Goal: Task Accomplishment & Management: Use online tool/utility

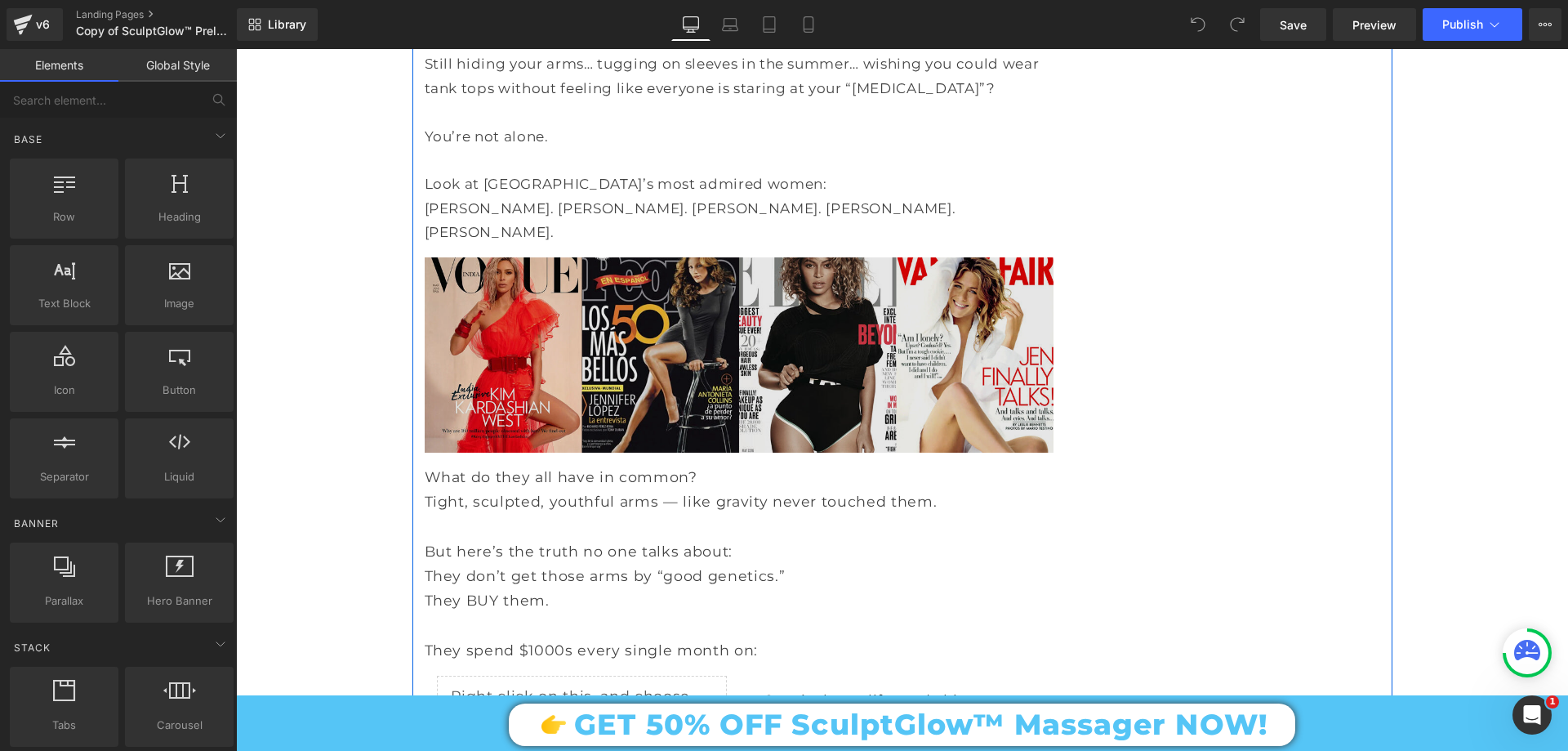
scroll to position [1470, 0]
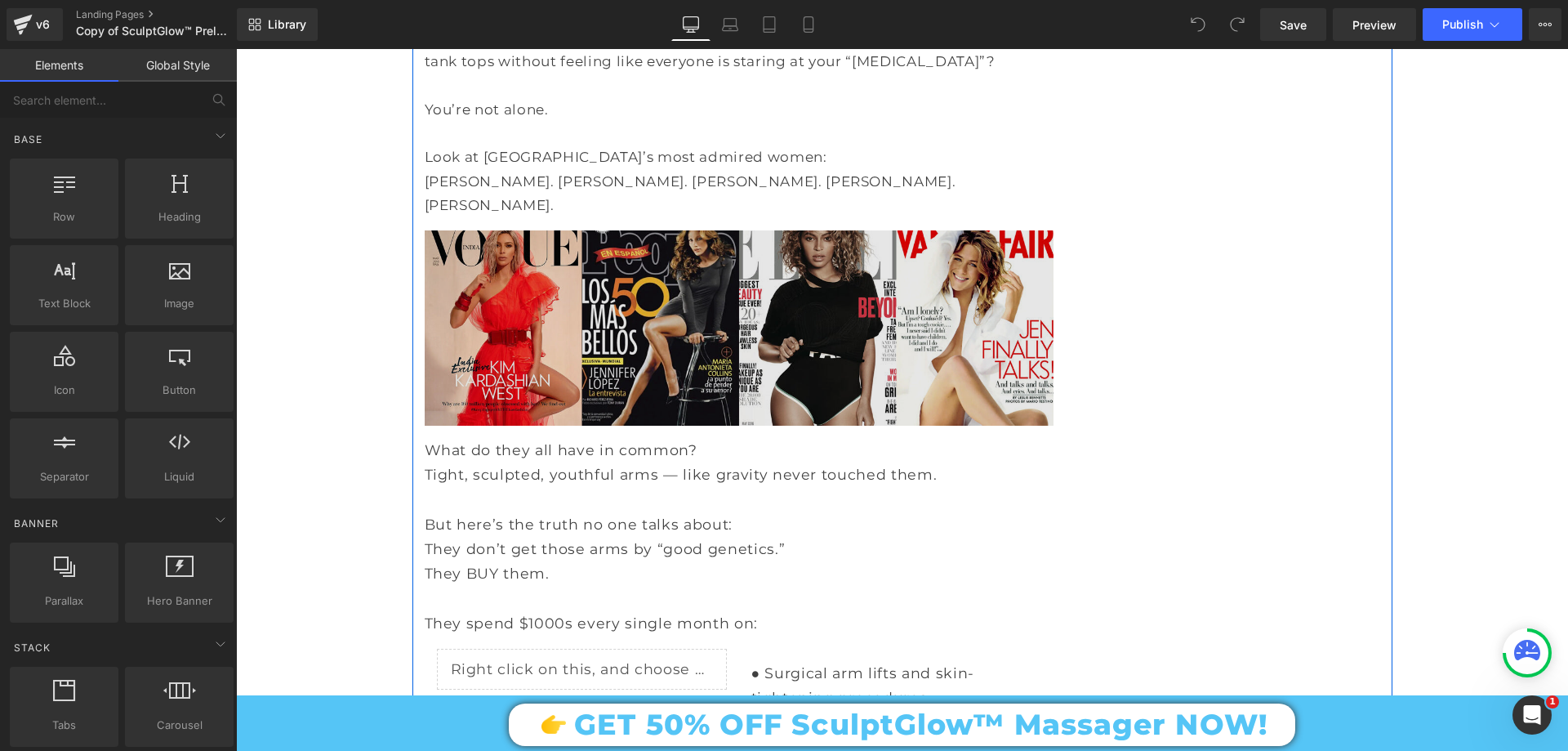
click at [744, 346] on img at bounding box center [738, 328] width 629 height 195
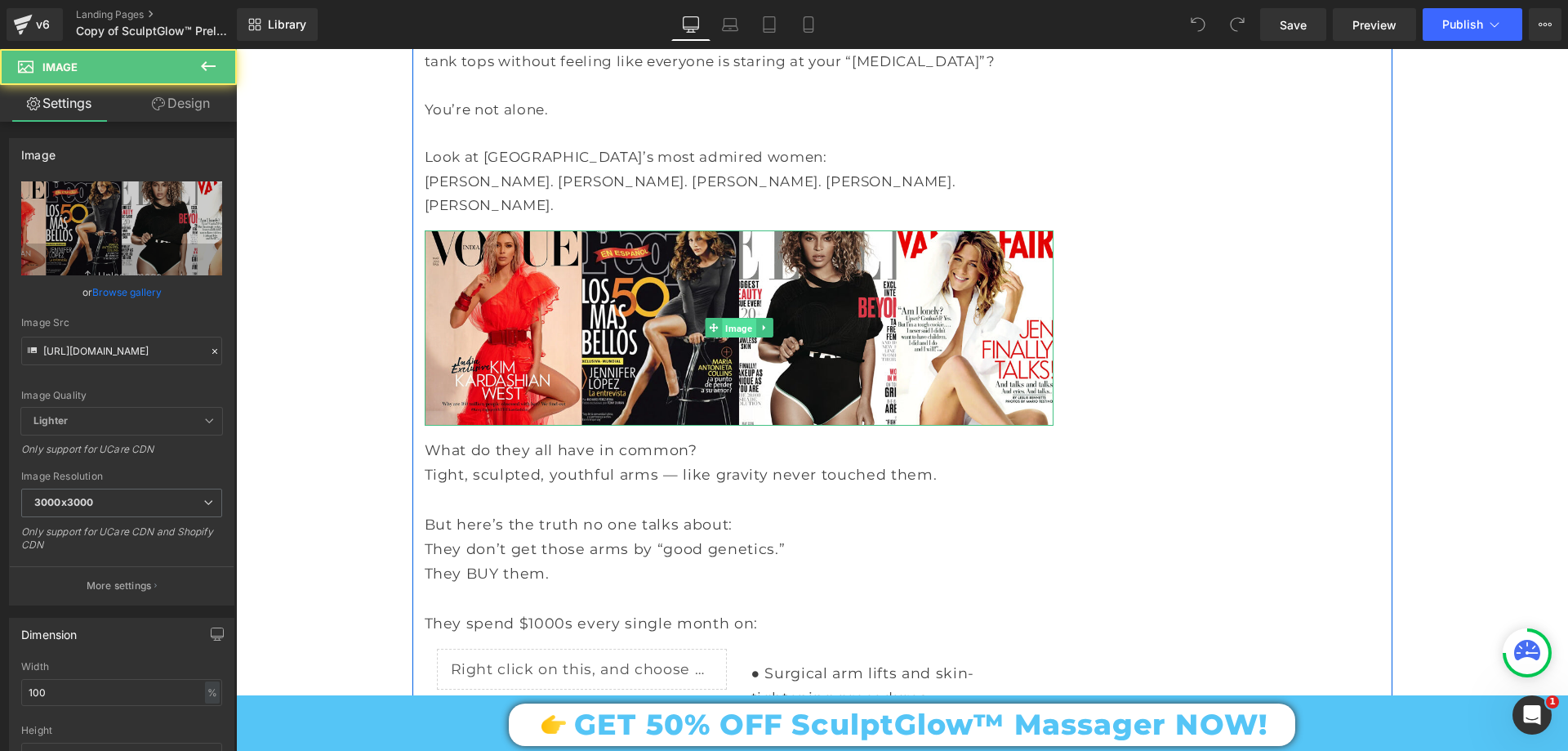
click at [723, 334] on span "Image" at bounding box center [739, 329] width 34 height 20
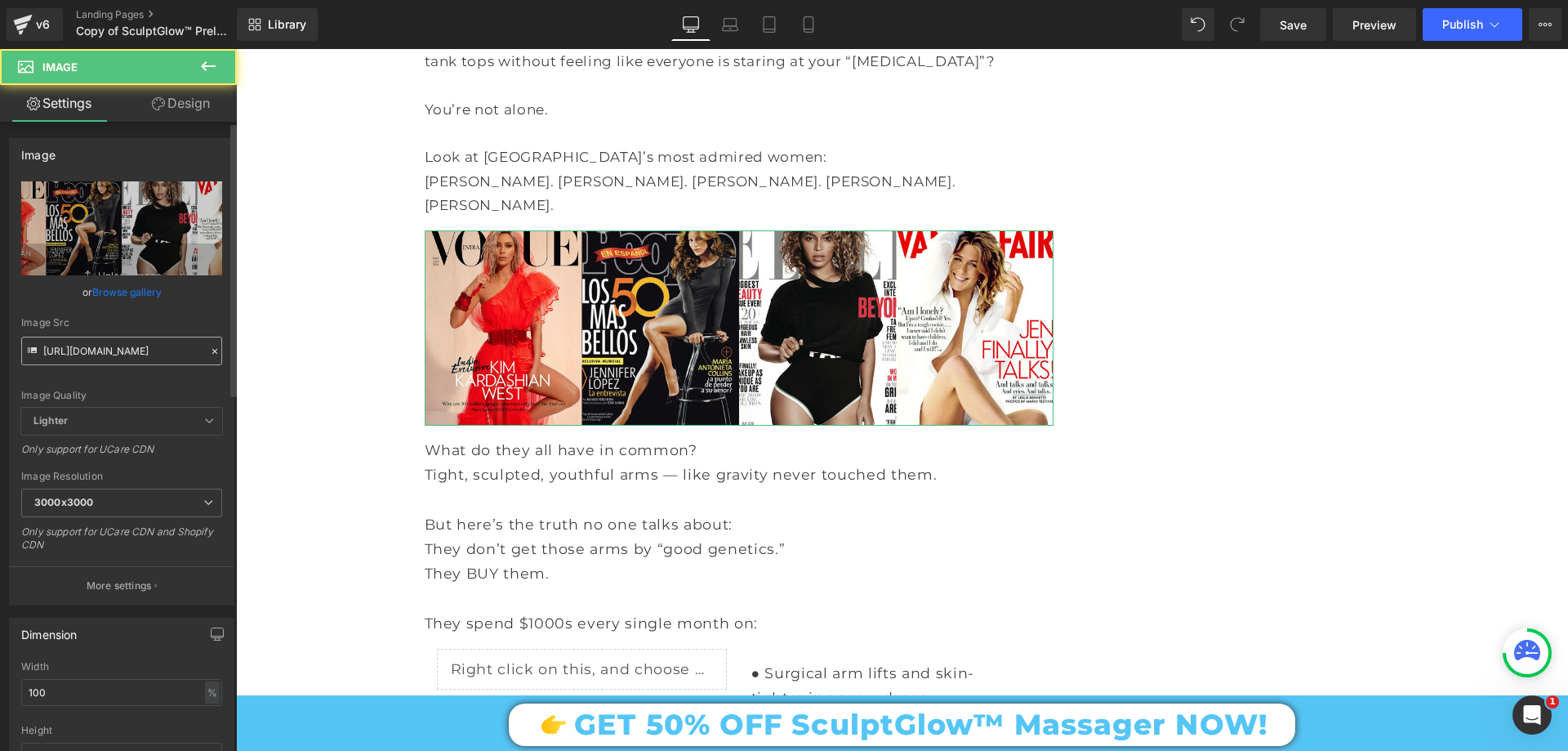
click at [133, 351] on input "https://cdn.shopify.com/s/files/1/0709/7824/0807/files/Prelender_section_for_sh…" at bounding box center [122, 351] width 201 height 29
type input "https://cdn.shopify.com/s/files/1/0709/7824/0807/files/Celebrity_Pic_1.jpg?v=17…"
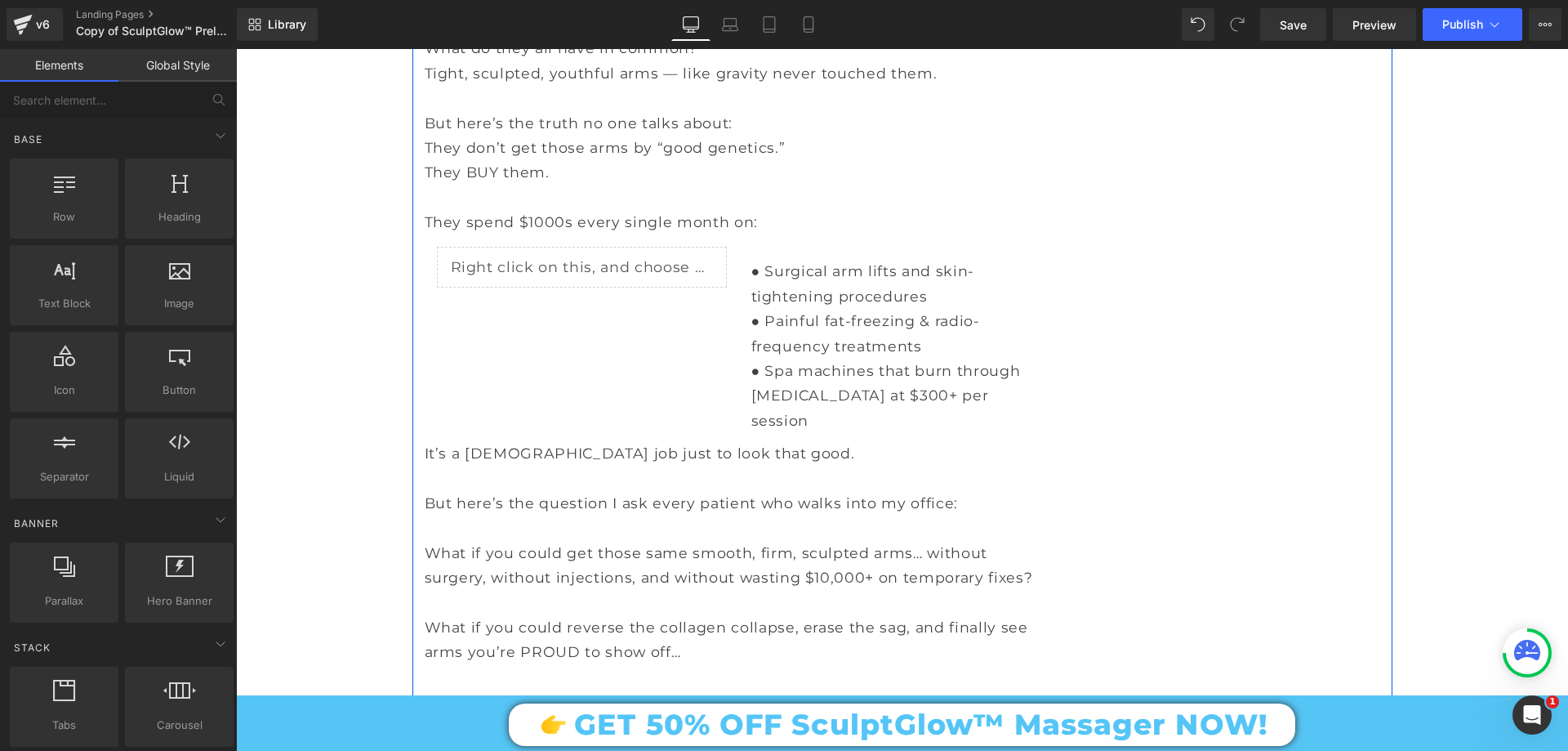
scroll to position [1878, 0]
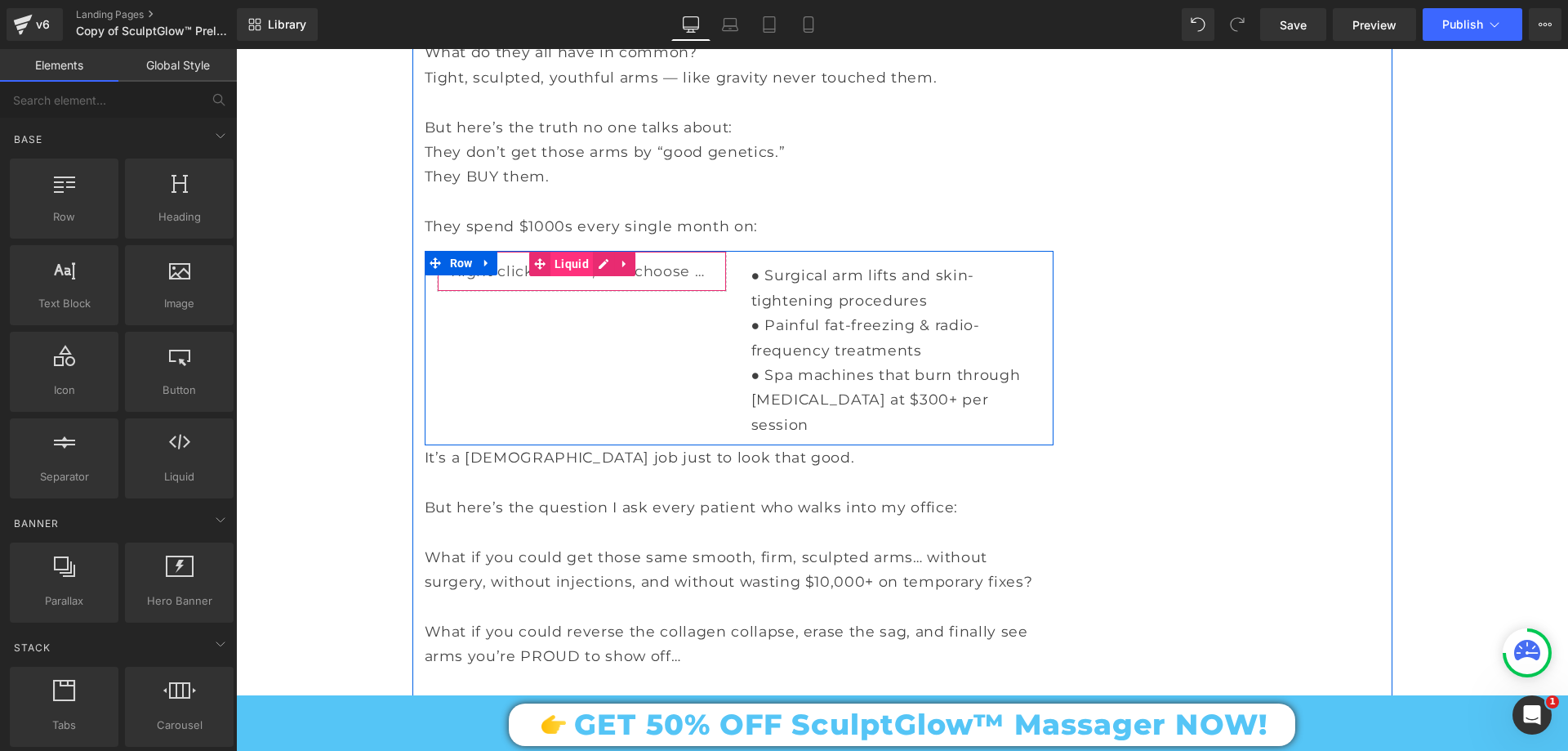
click at [569, 261] on span "Liquid" at bounding box center [572, 264] width 43 height 25
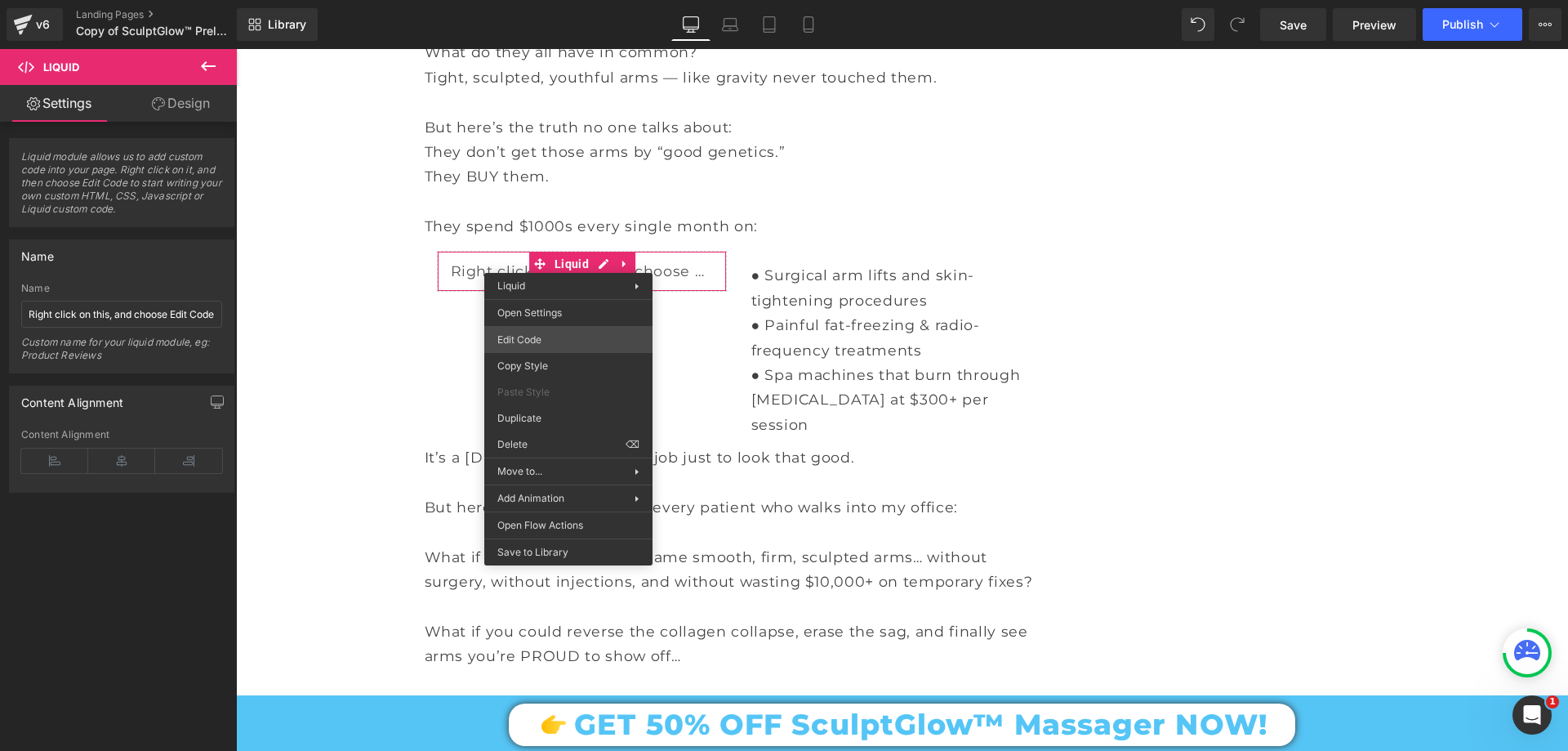
click at [546, 0] on div "Liquid You are previewing how the will restyle your page. You can not edit Elem…" at bounding box center [784, 0] width 1568 height 0
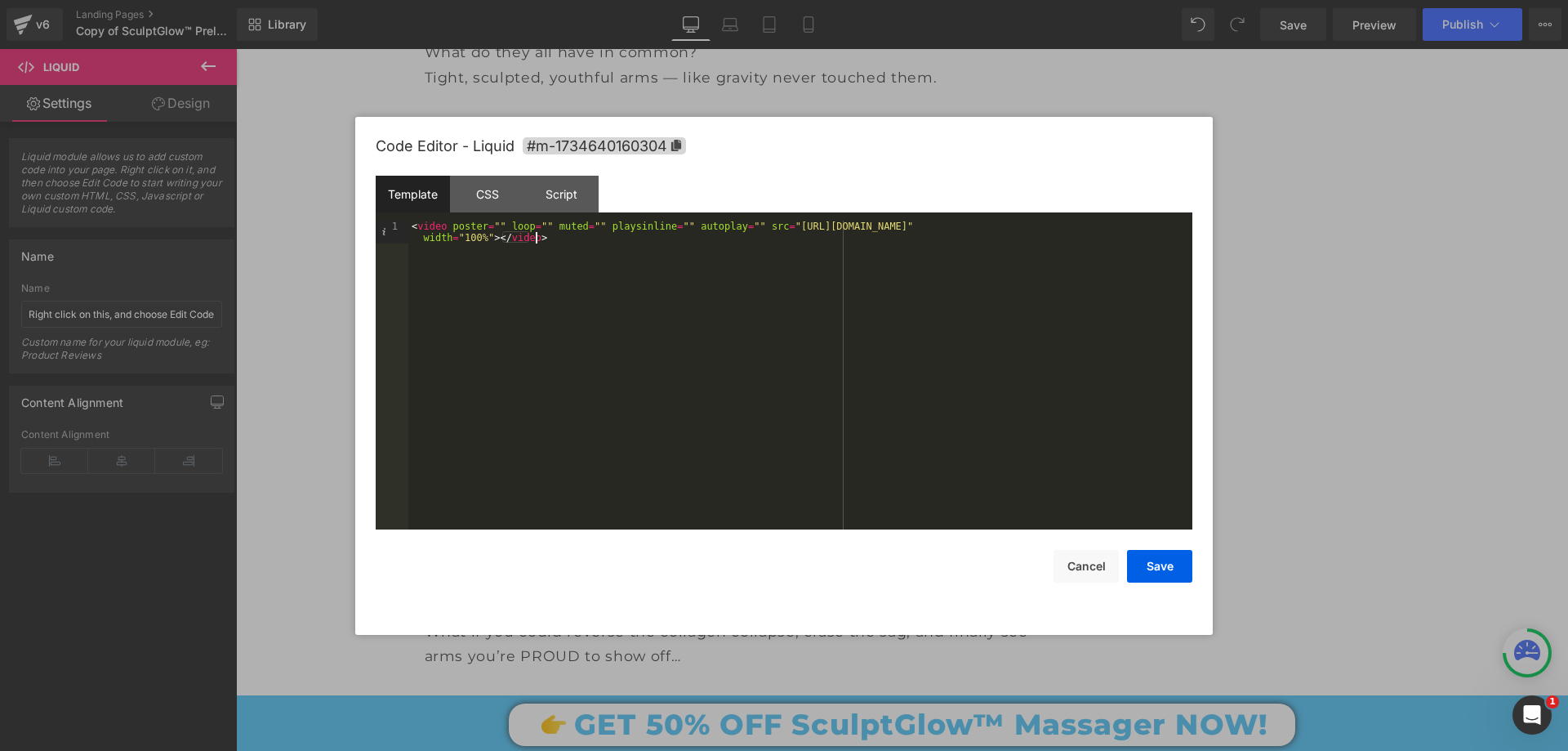
click at [769, 232] on div "< video poster = "" loop = "" muted = "" playsinline = "" autoplay = "" src = "…" at bounding box center [800, 397] width 784 height 355
click at [769, 228] on div "< video poster = "" loop = "" muted = "" playsinline = "" autoplay = "" src = "…" at bounding box center [800, 397] width 784 height 355
drag, startPoint x: 769, startPoint y: 225, endPoint x: 1160, endPoint y: 229, distance: 391.0
click at [1160, 229] on div "< video poster = "" loop = "" muted = "" playsinline = "" autoplay = "" src = "…" at bounding box center [800, 397] width 784 height 355
click at [1174, 573] on button "Save" at bounding box center [1161, 566] width 66 height 33
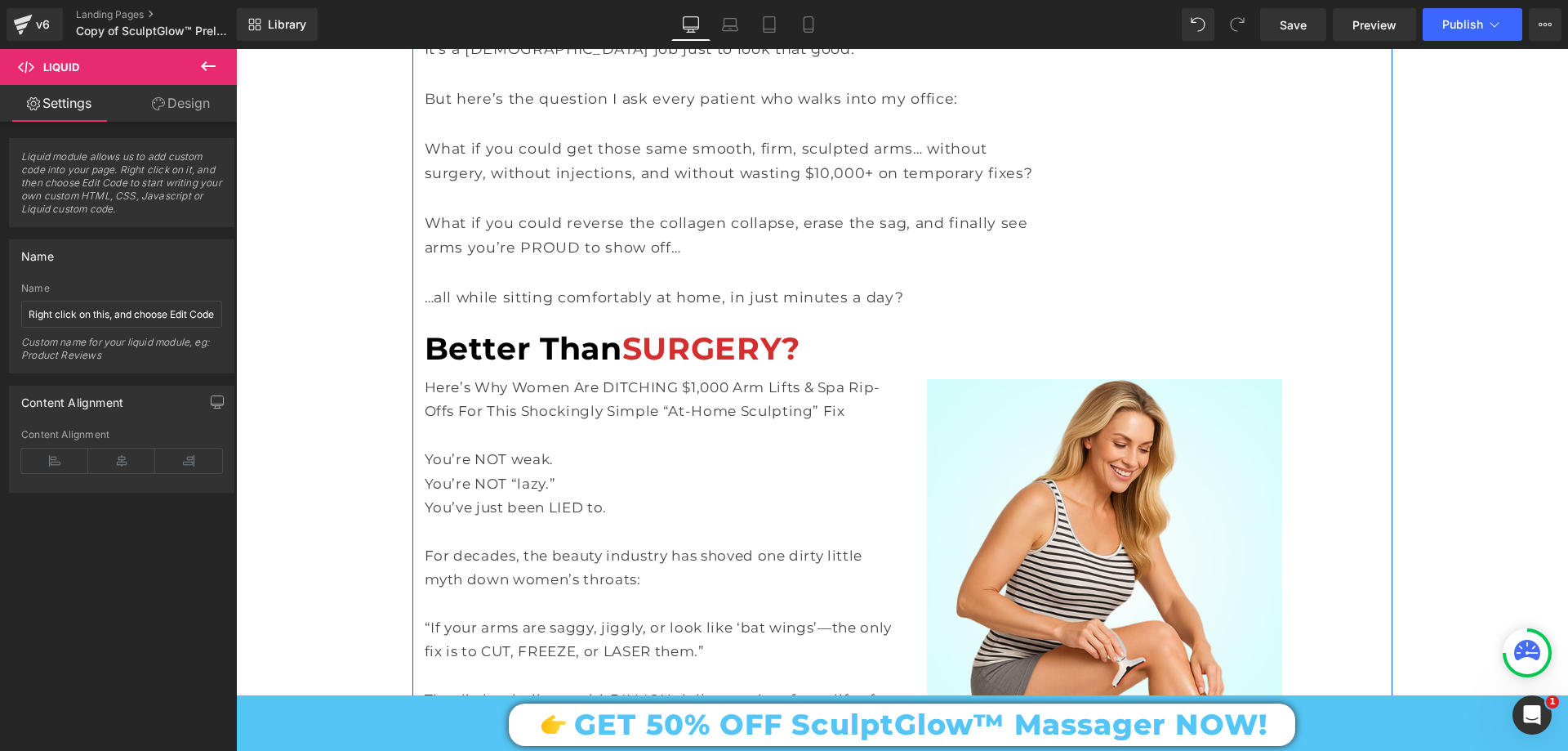
scroll to position [2532, 0]
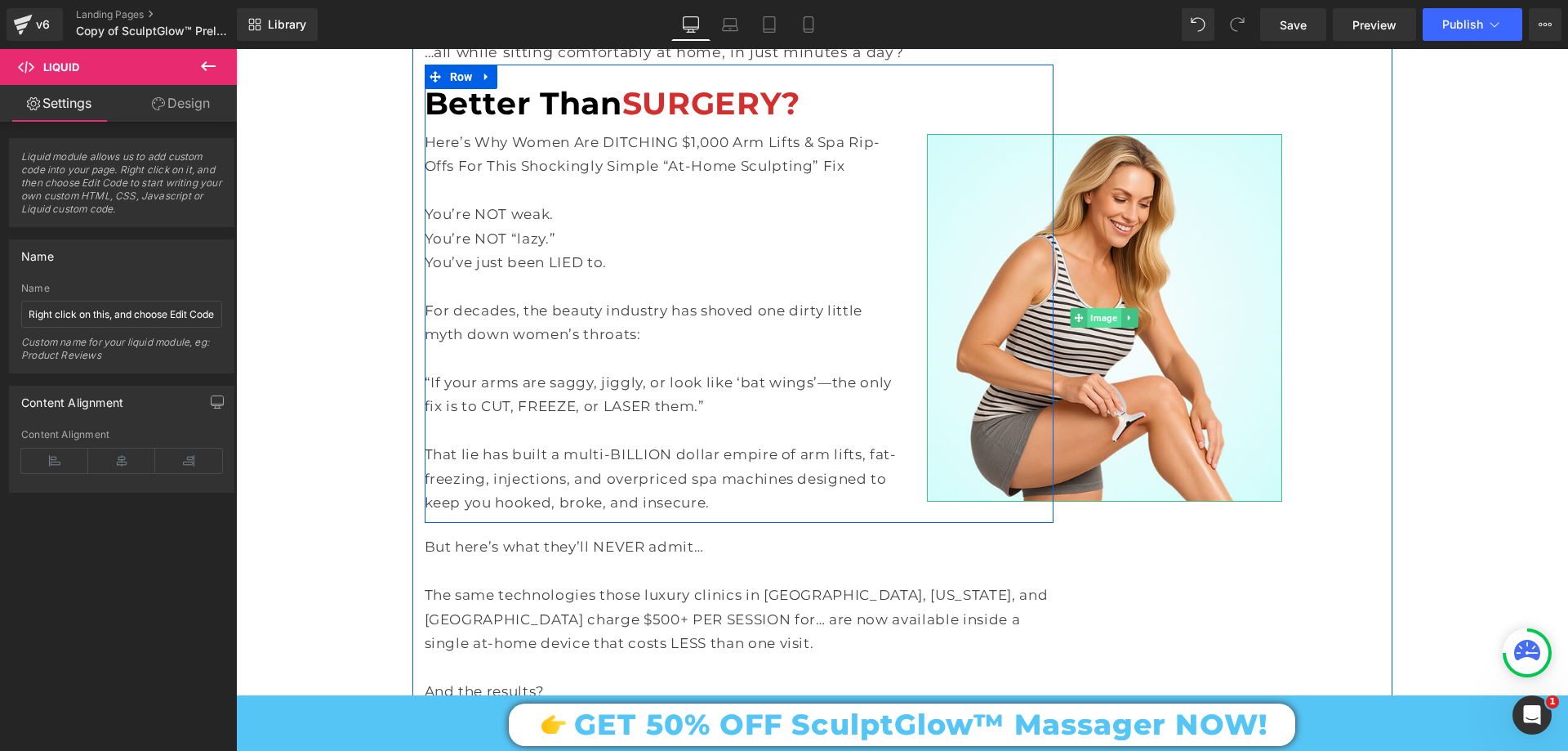
click at [1103, 308] on span "Image" at bounding box center [1104, 318] width 34 height 20
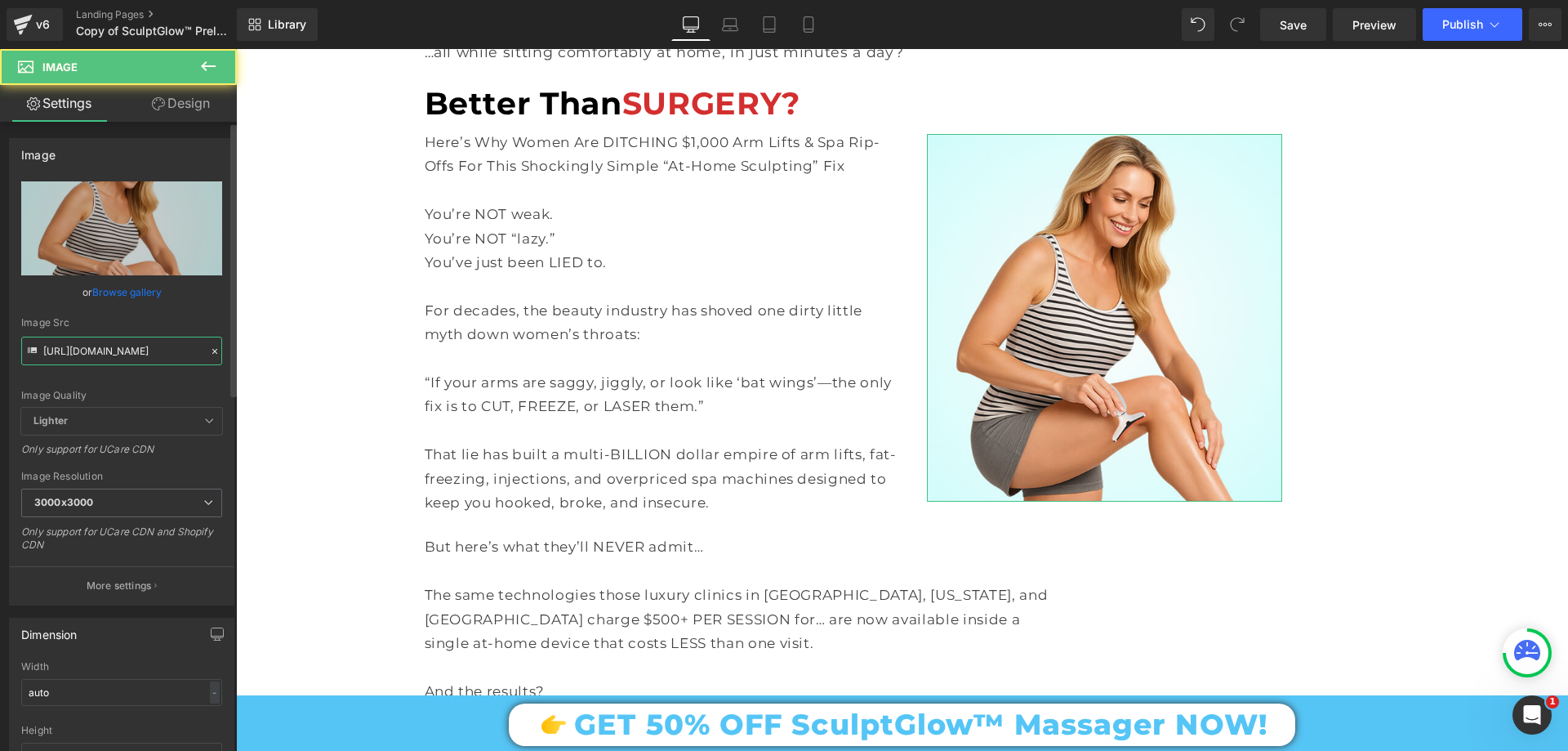
click at [132, 349] on input "https://cdn.shopify.com/s/files/1/0709/7824/0807/files/Prelender_Better_than_SU…" at bounding box center [122, 351] width 201 height 29
paste input "Better_than_Surgery.jpg?v=1759698404"
type input "https://cdn.shopify.com/s/files/1/0709/7824/0807/files/Better_than_Surgery.jpg?…"
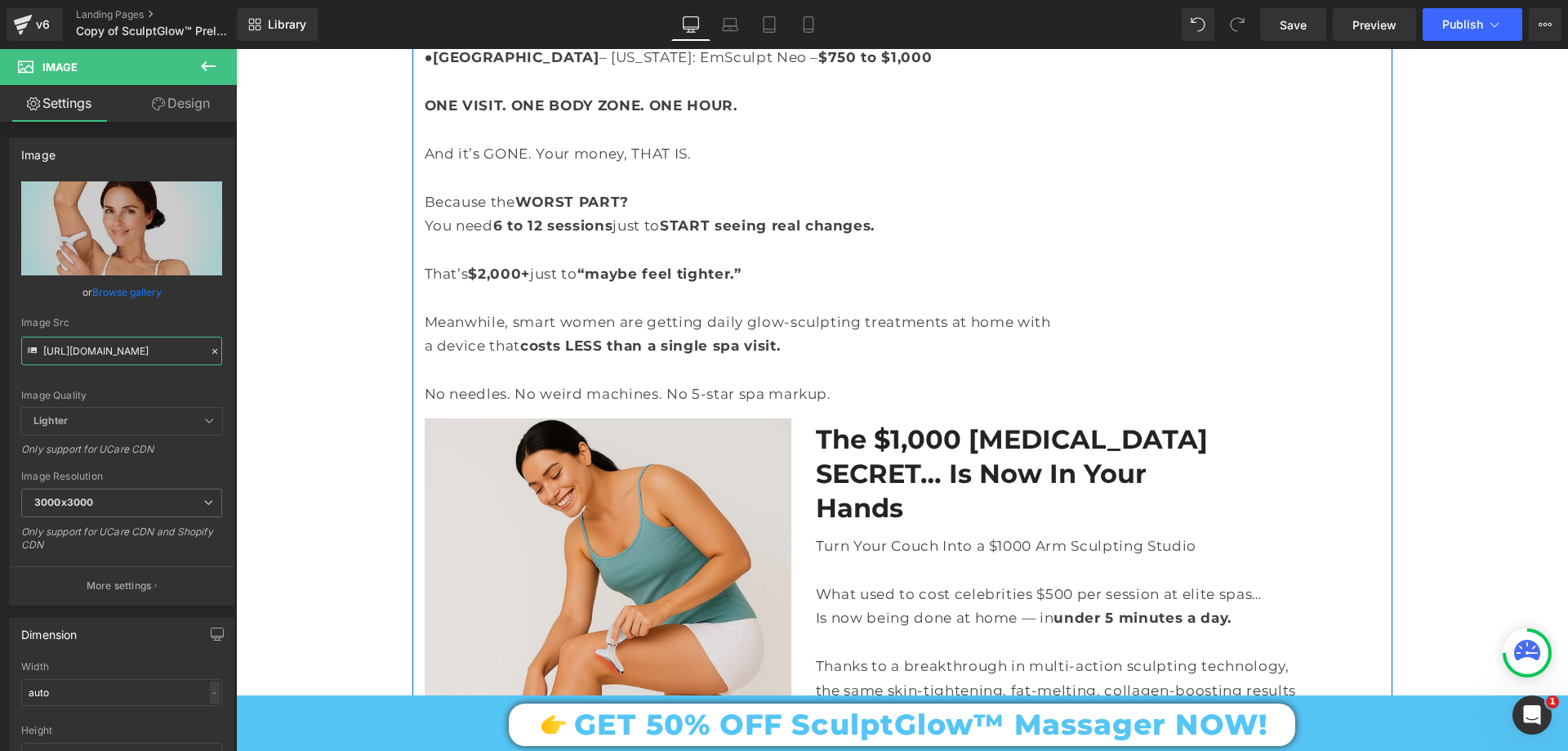
scroll to position [3675, 0]
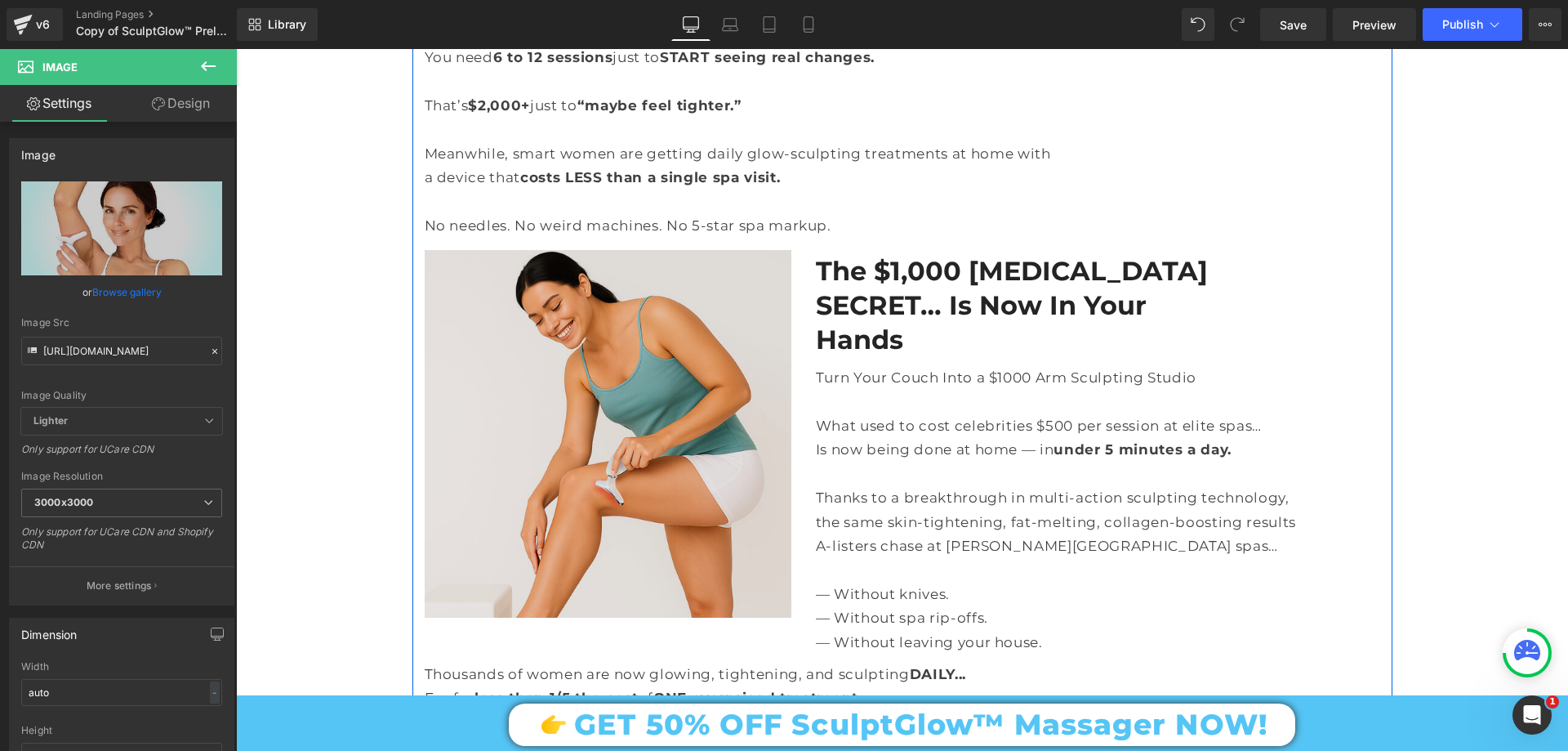
click at [623, 383] on div "Image" at bounding box center [608, 433] width 367 height 367
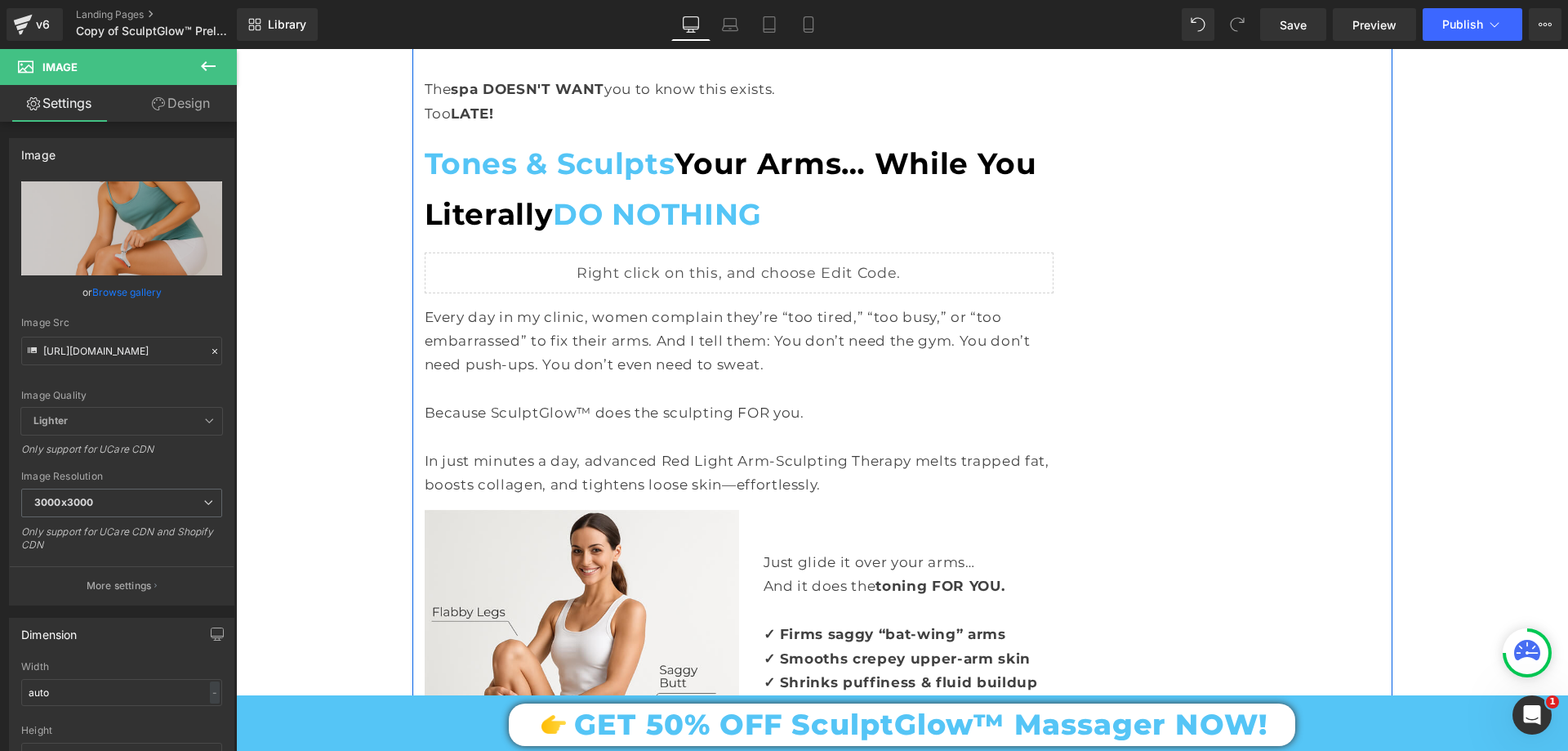
scroll to position [4410, 0]
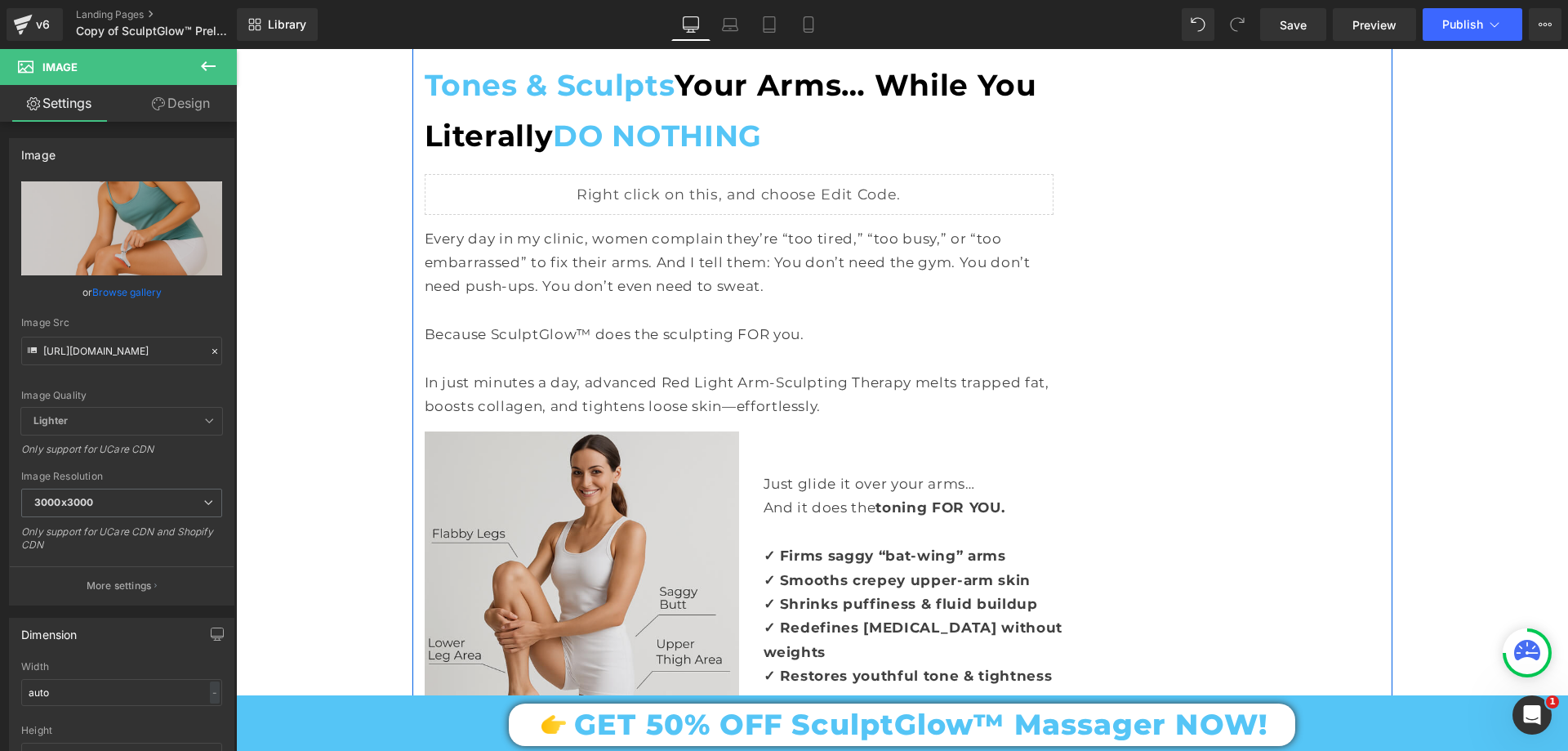
click at [606, 431] on img at bounding box center [582, 586] width 315 height 310
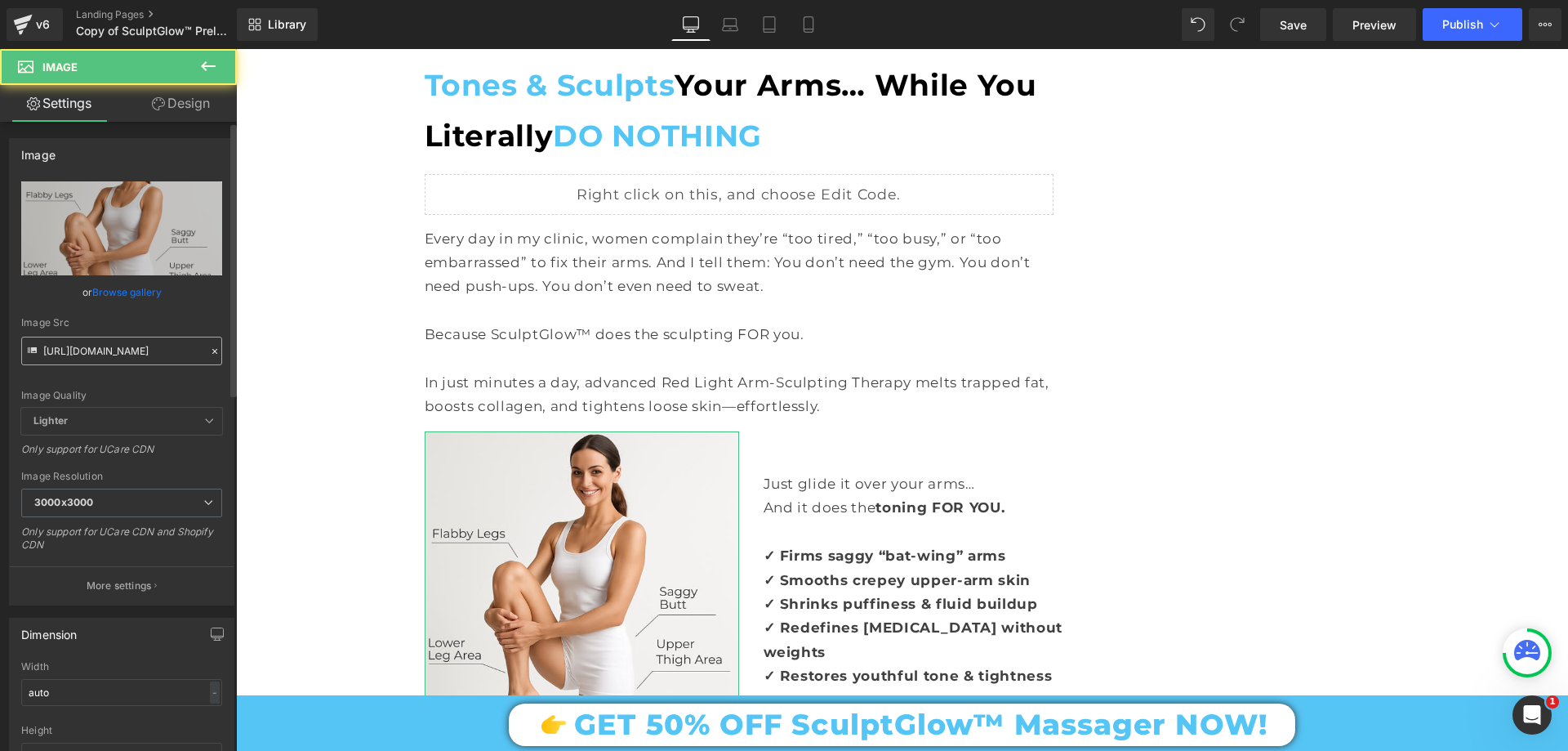
click at [141, 353] on input "https://cdn.shopify.com/s/files/1/0709/7824/0807/files/Prelender_Section_which_…" at bounding box center [122, 351] width 201 height 29
type input "https://cdn.shopify.com/s/files/1/0709/7824/0807/files/Tones_Sculpts...._while_…"
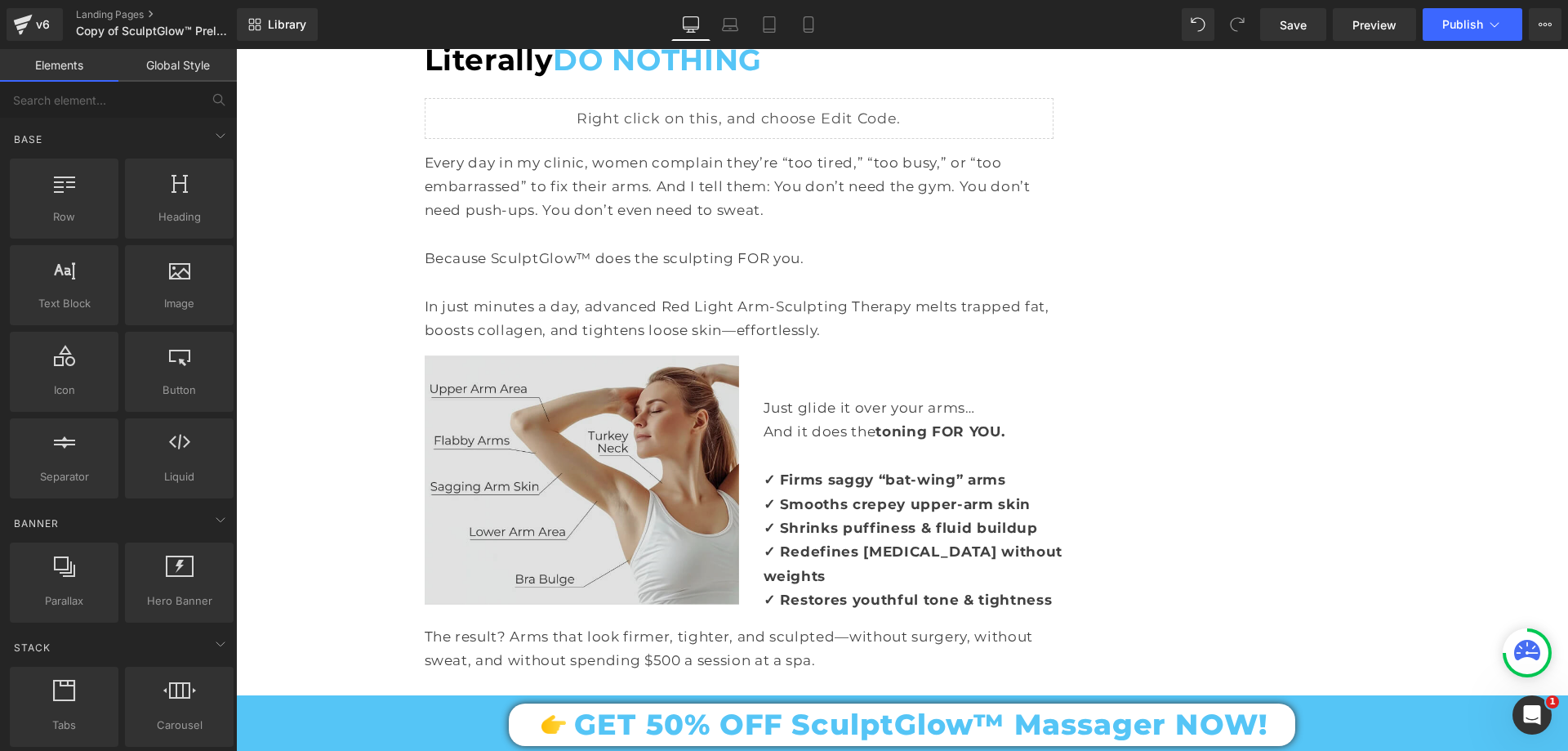
scroll to position [4574, 0]
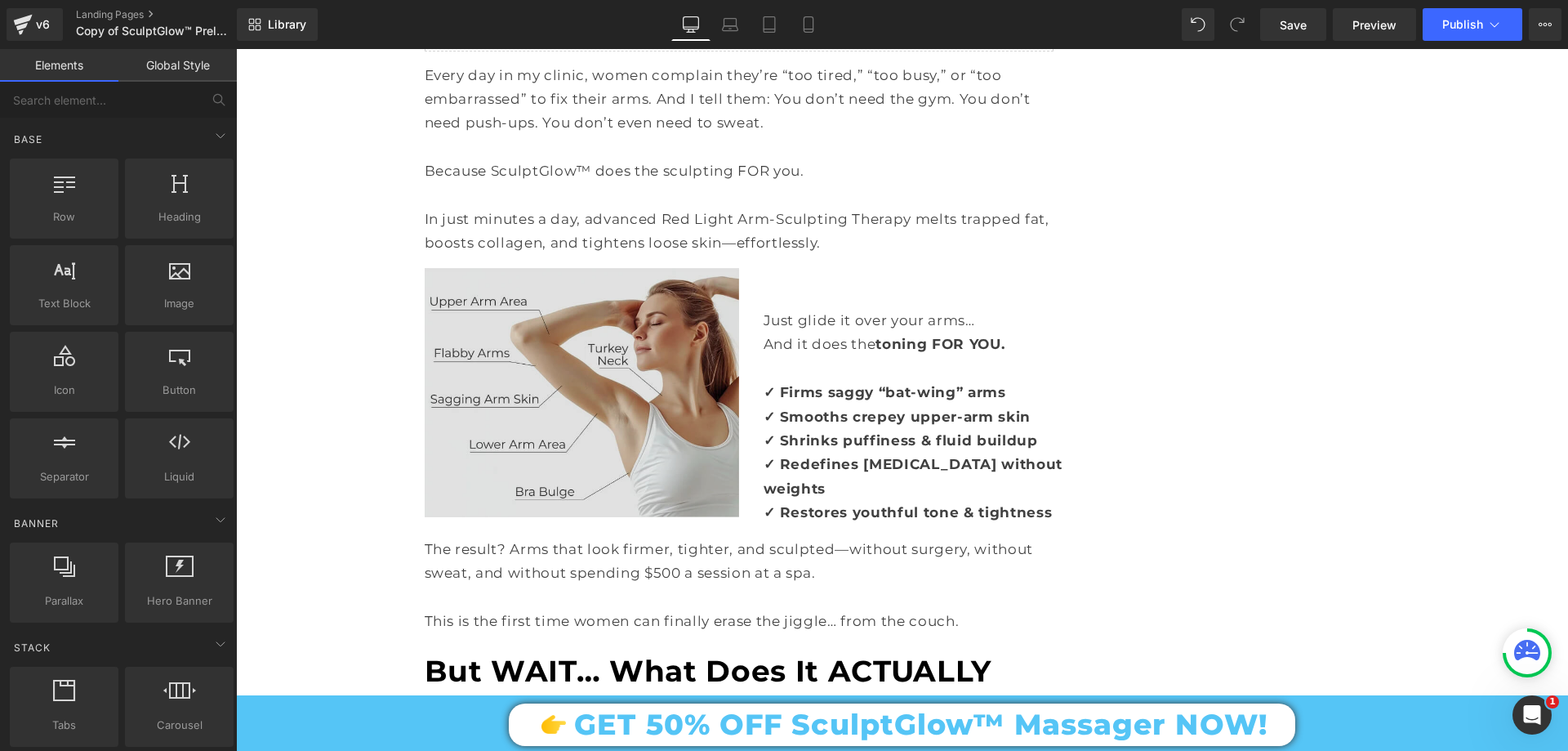
click at [485, 370] on img at bounding box center [582, 392] width 315 height 249
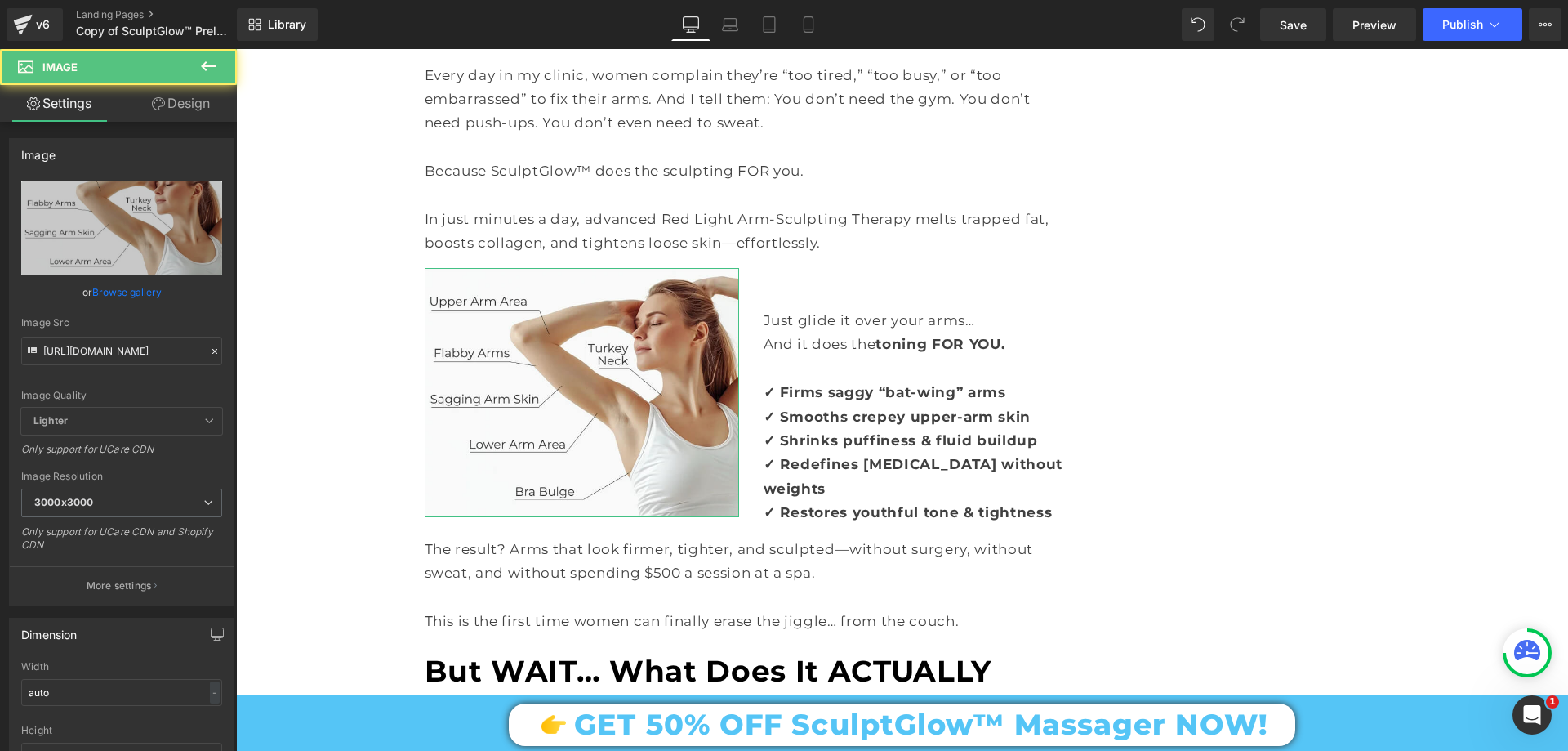
click at [161, 116] on link "Design" at bounding box center [180, 103] width 119 height 37
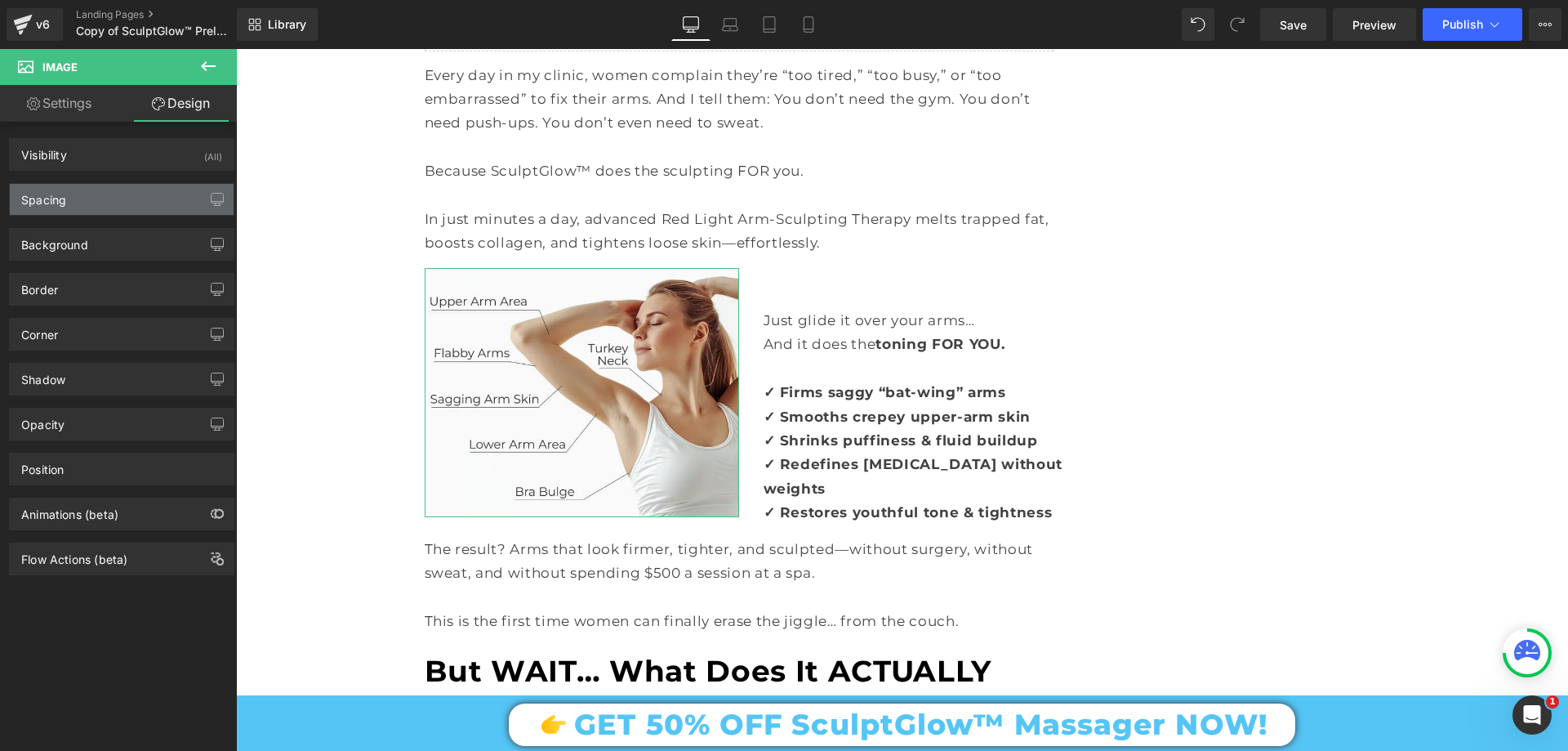
click at [107, 192] on div "Spacing" at bounding box center [122, 199] width 224 height 31
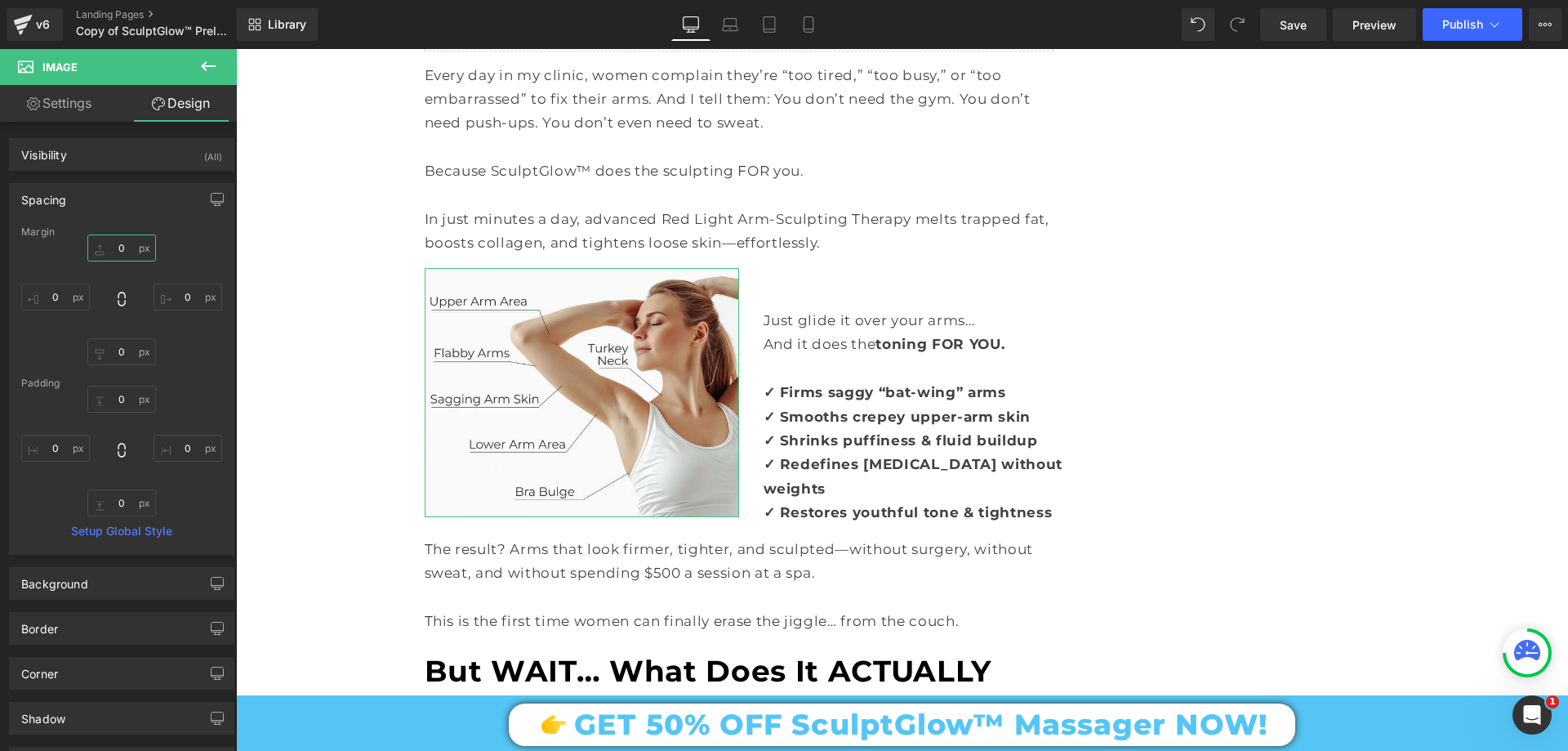
click at [132, 247] on input "text" at bounding box center [122, 247] width 69 height 27
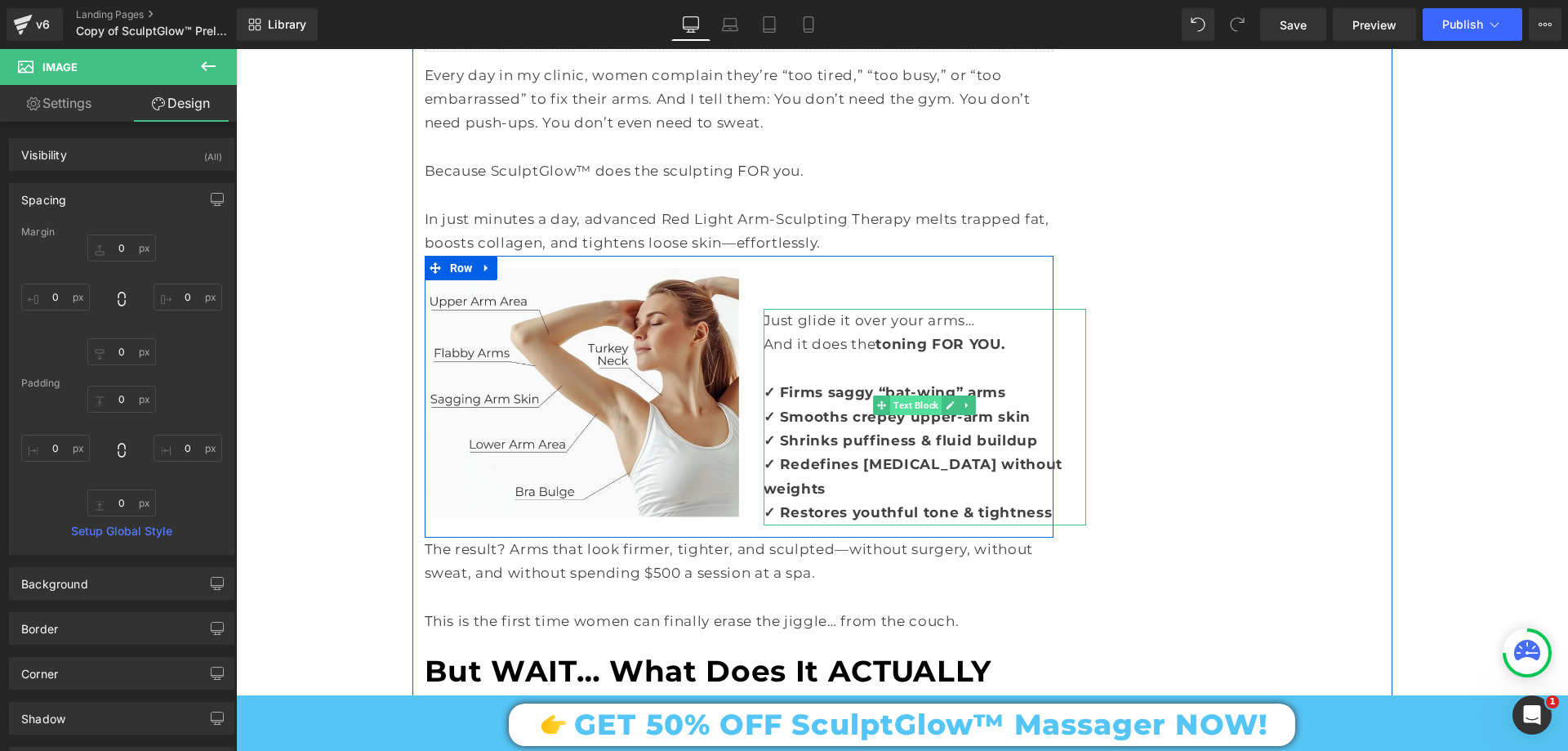
click at [901, 395] on span "Text Block" at bounding box center [916, 405] width 52 height 20
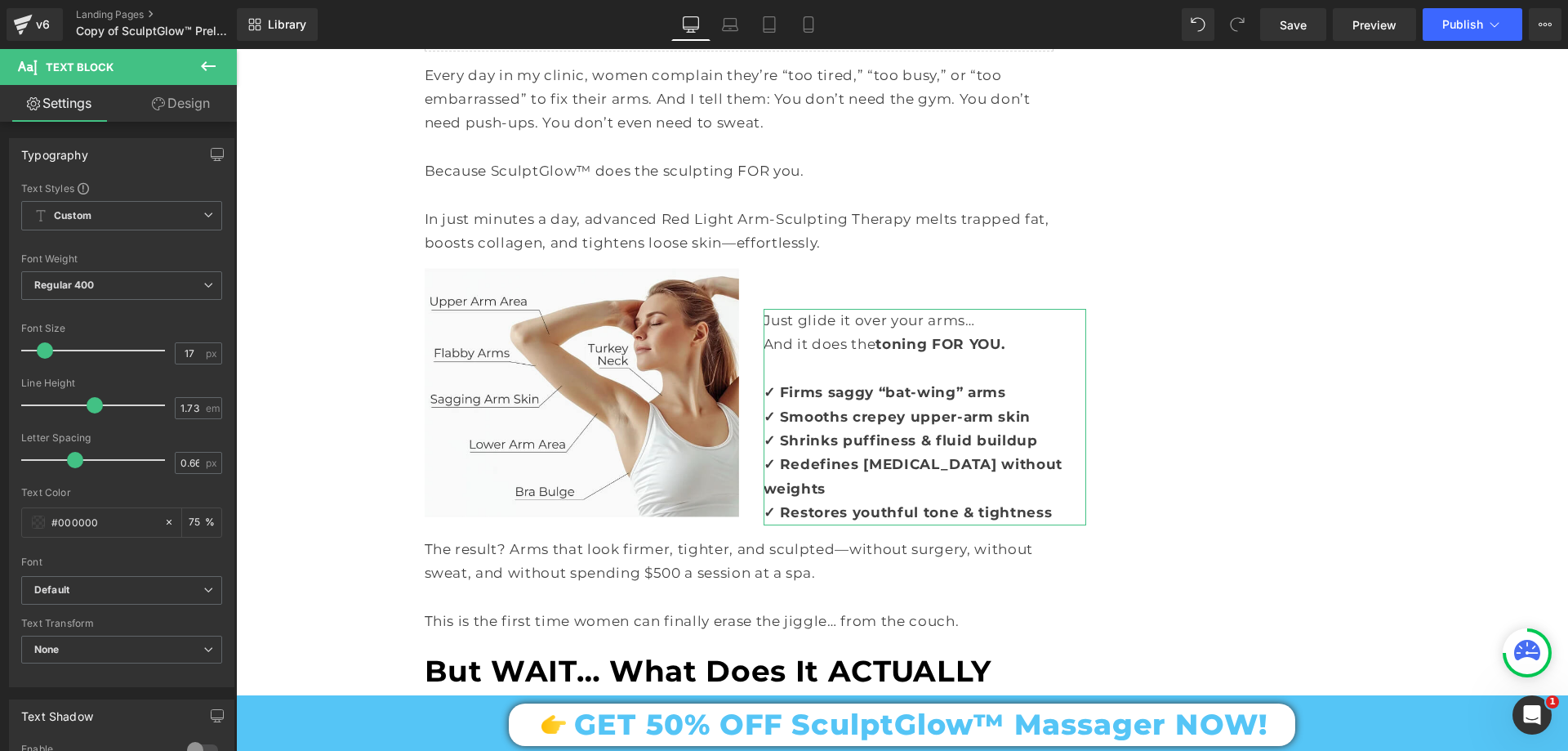
click at [174, 107] on link "Design" at bounding box center [180, 103] width 119 height 37
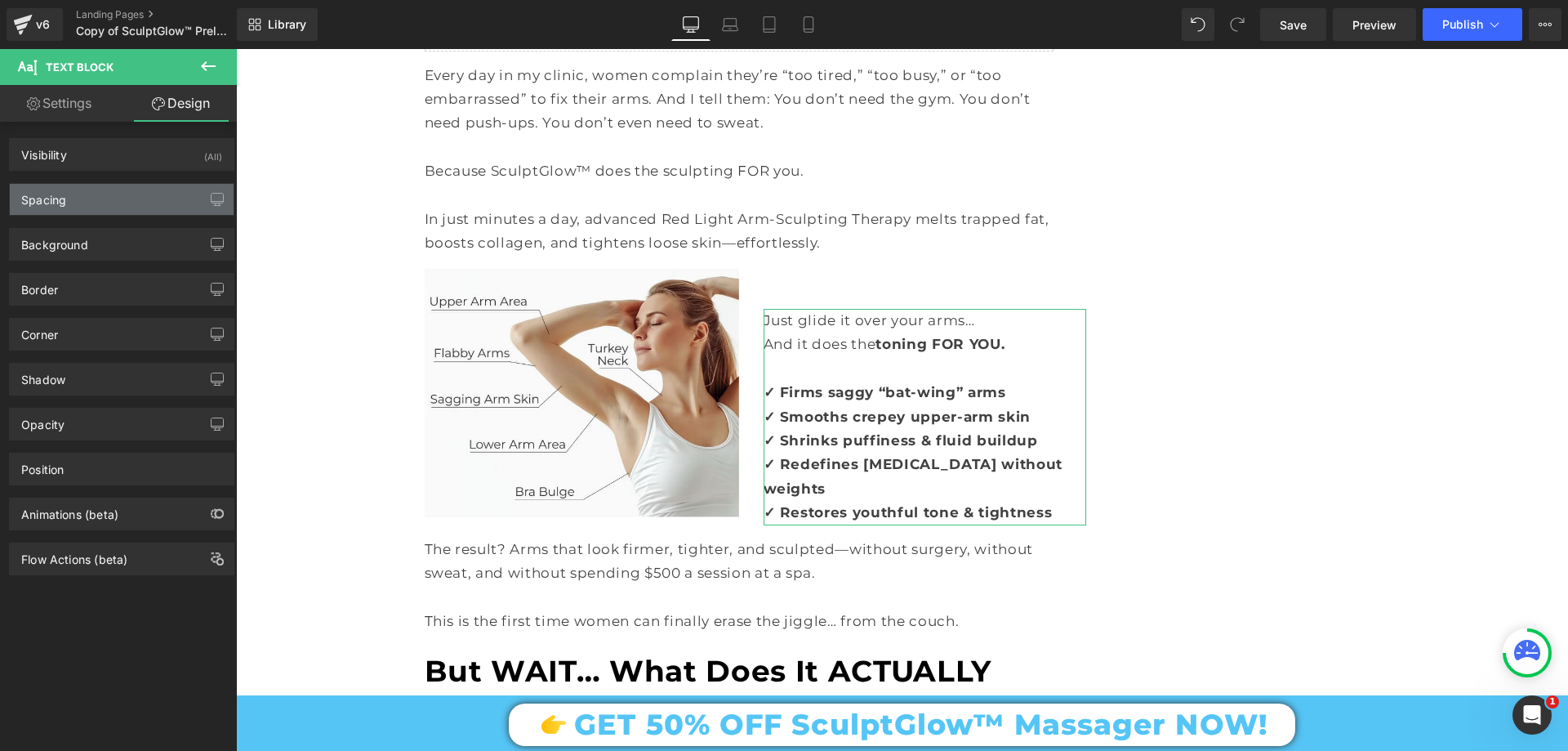
click at [107, 211] on div "Spacing" at bounding box center [122, 199] width 224 height 31
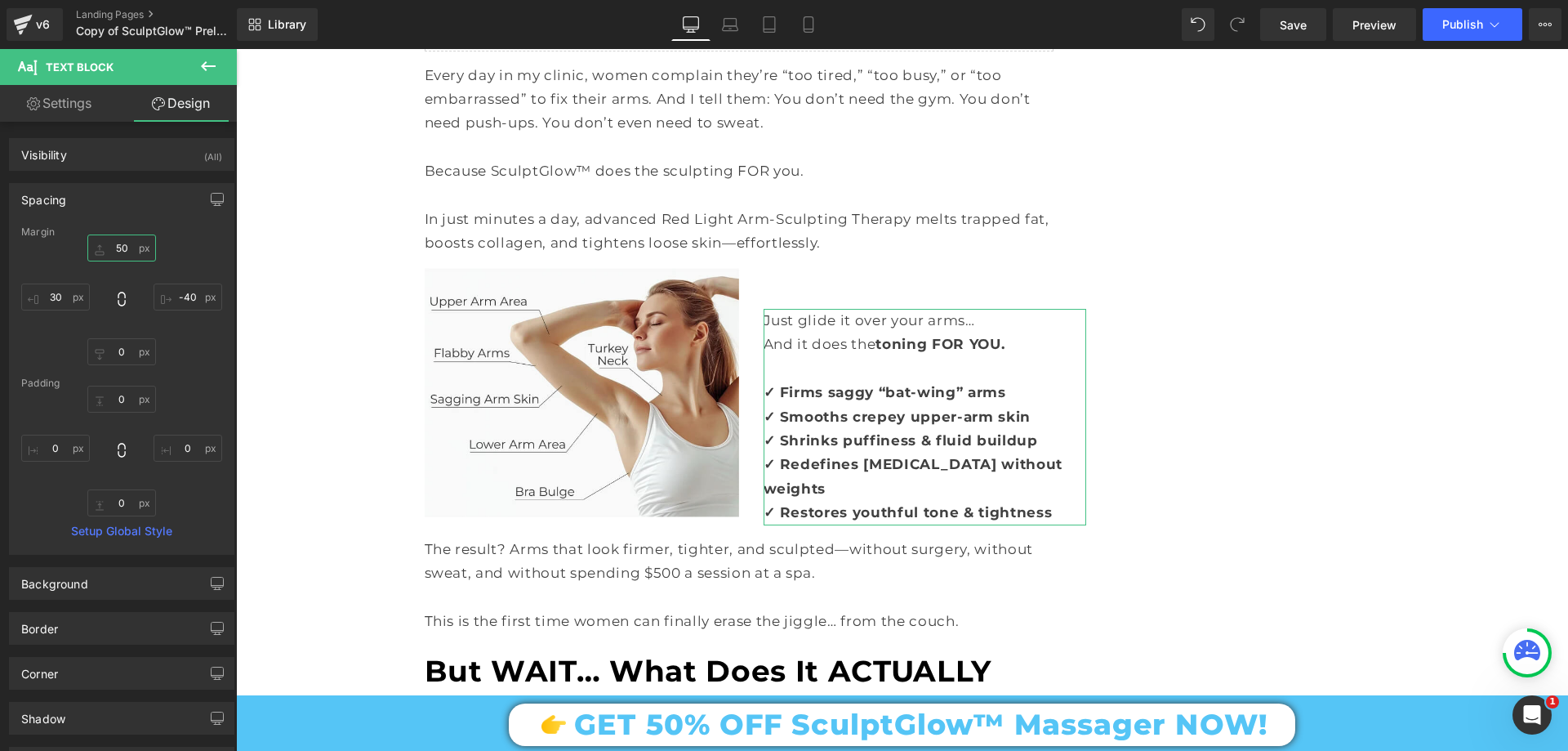
click at [130, 247] on input "text" at bounding box center [122, 247] width 69 height 27
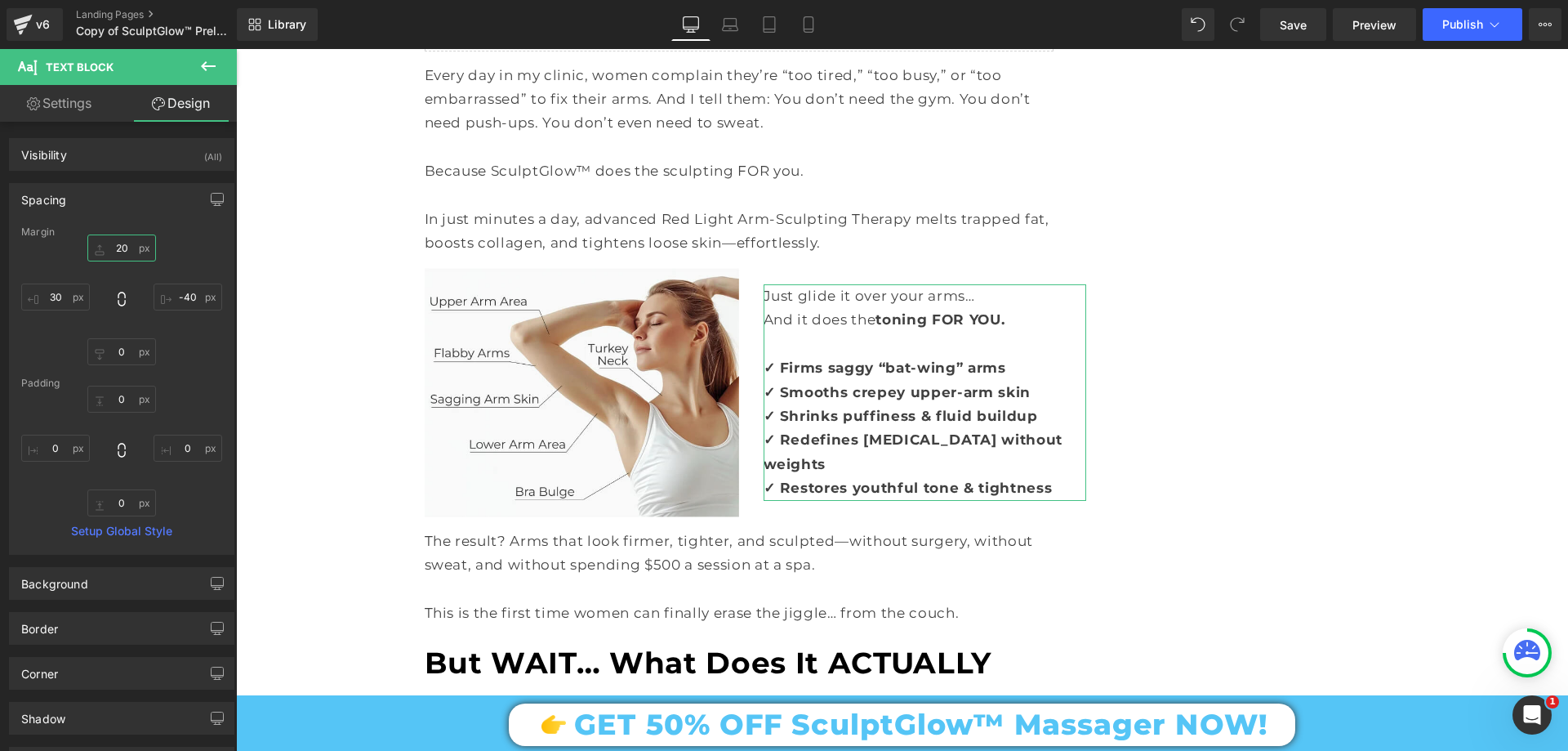
type input "2"
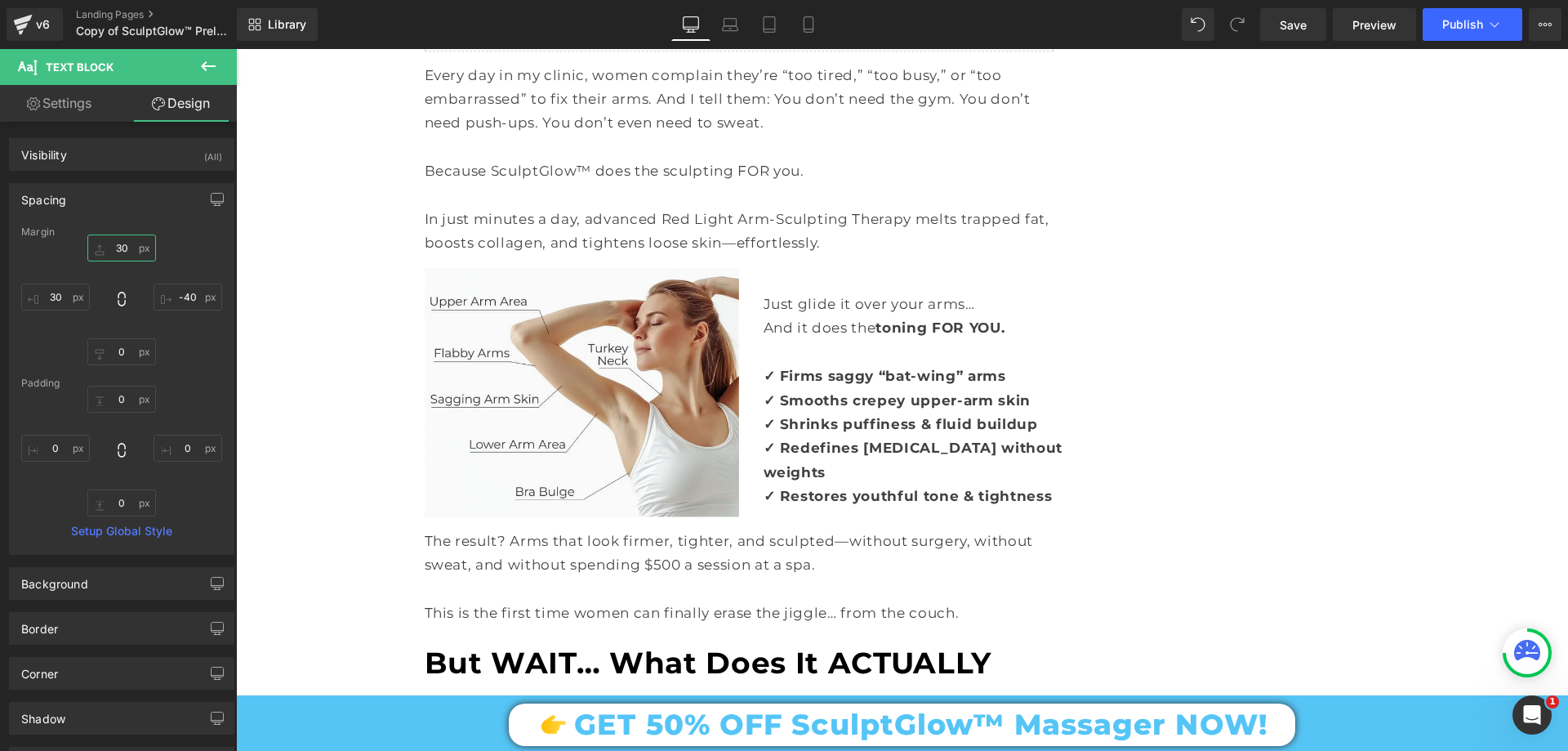
type input "30"
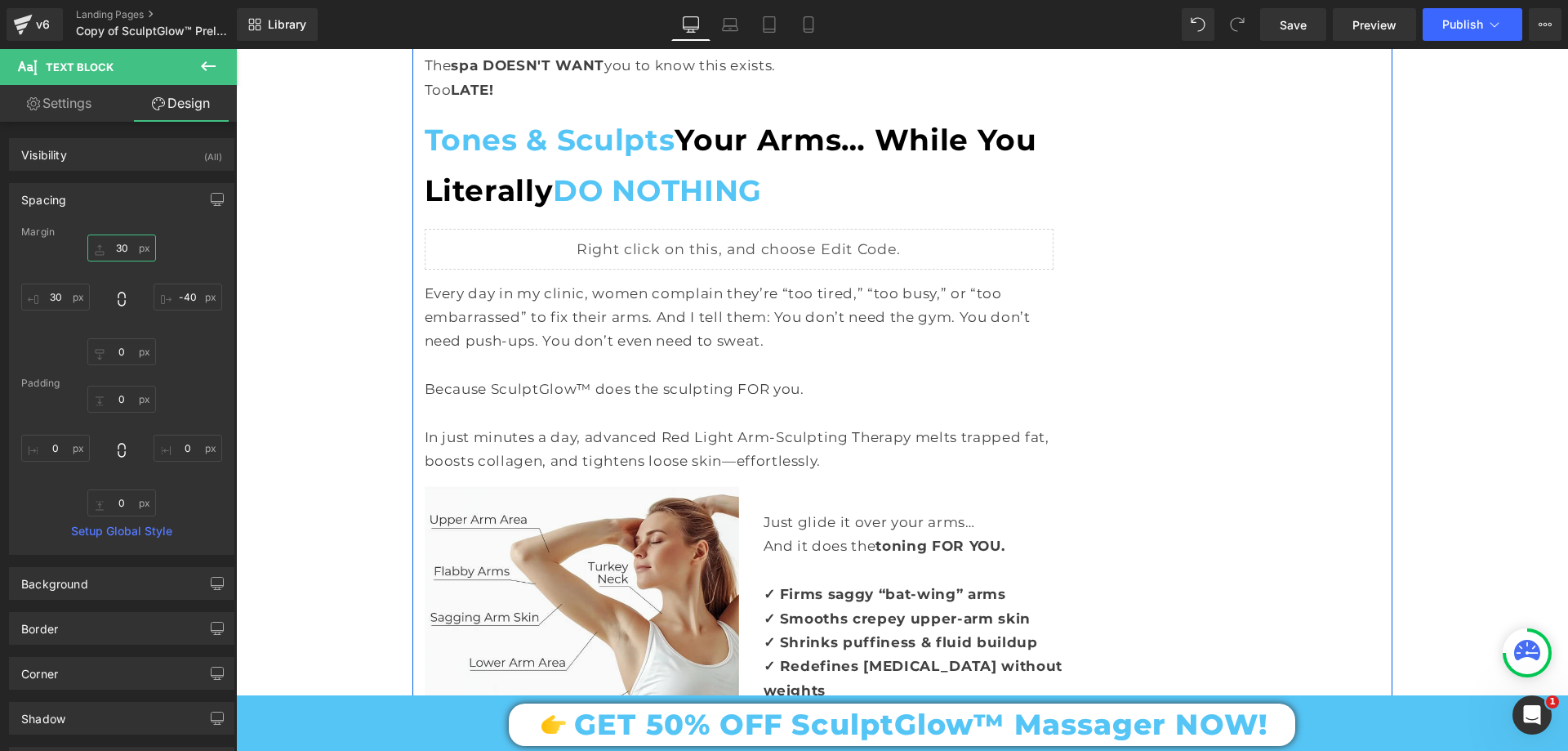
scroll to position [4329, 0]
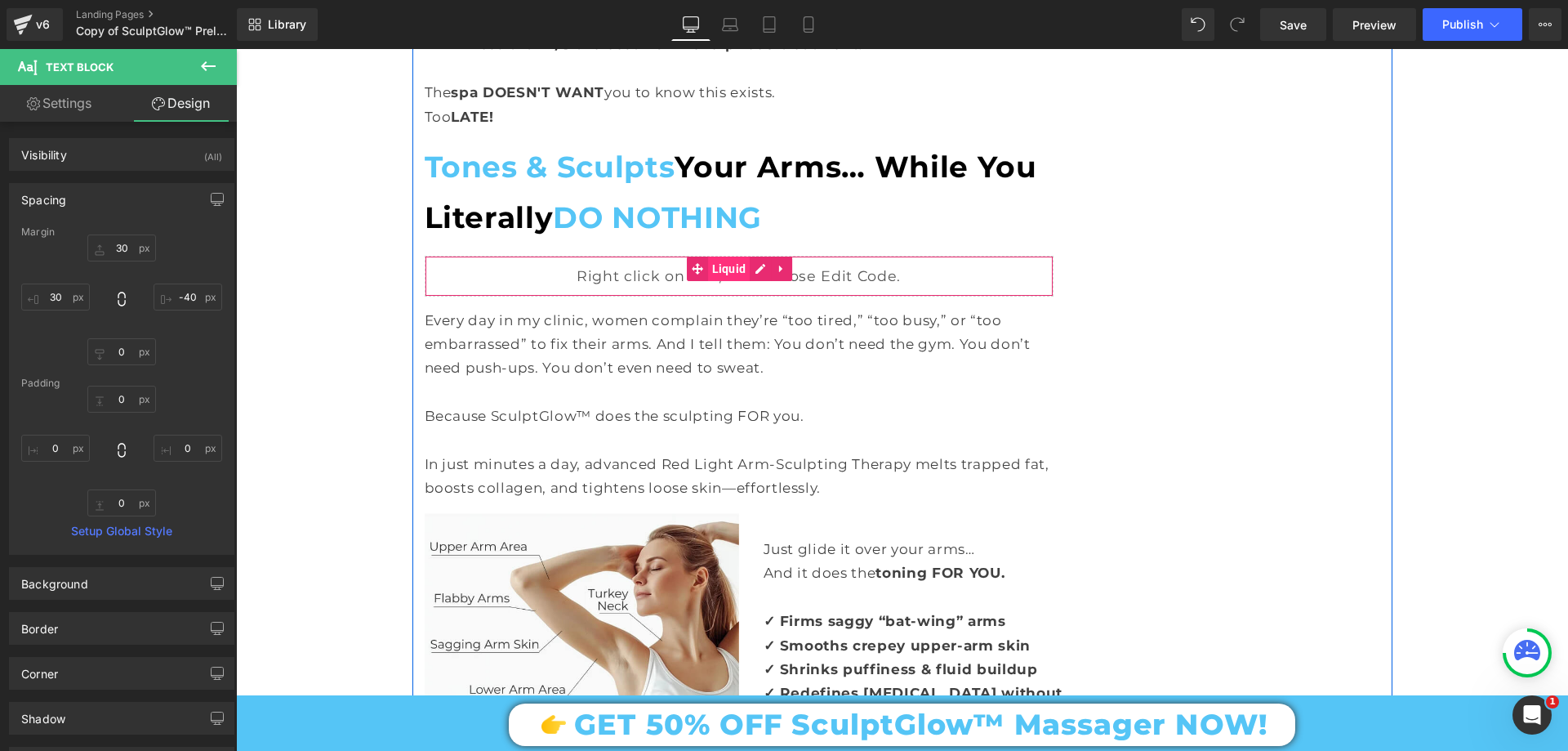
click at [713, 256] on span "Liquid" at bounding box center [729, 268] width 43 height 25
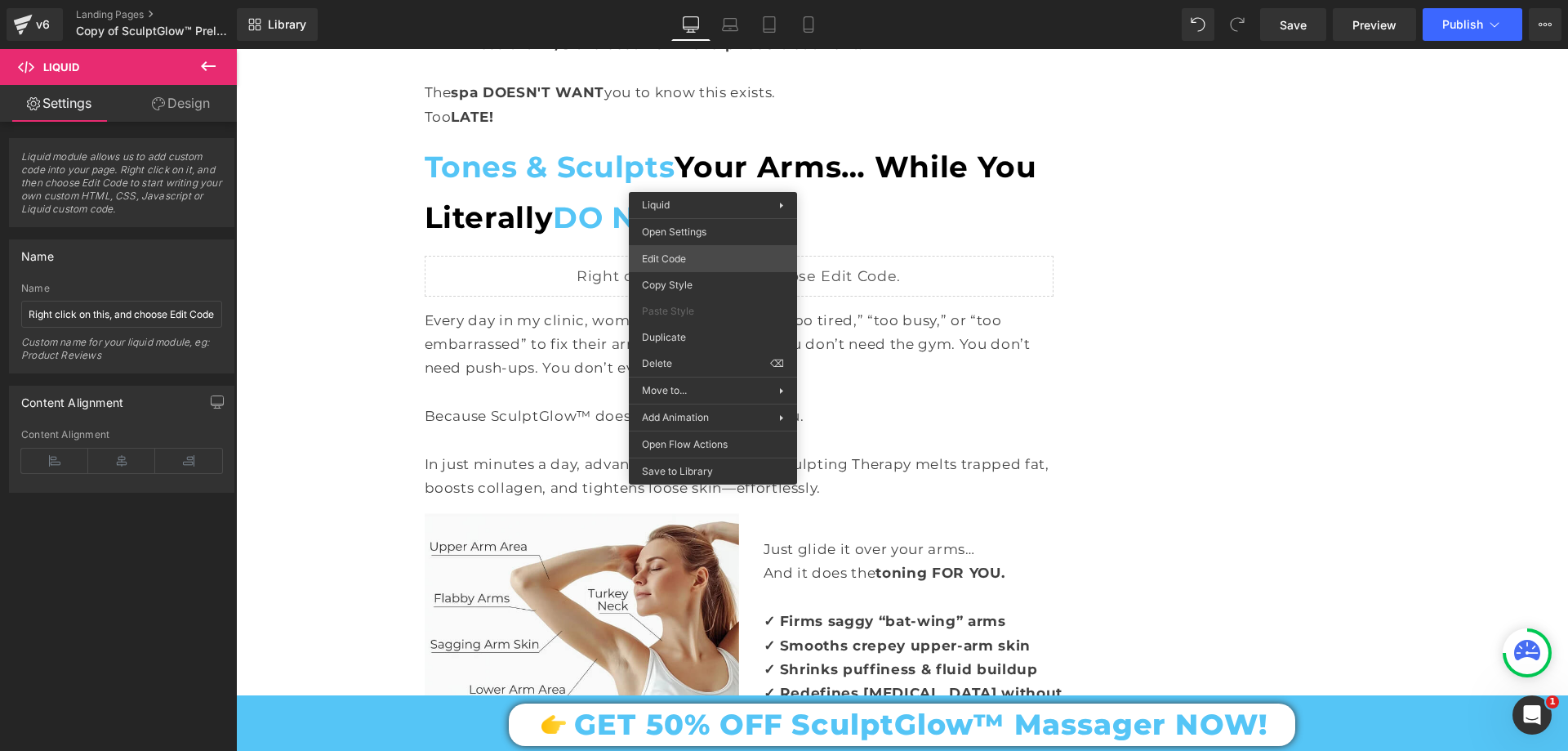
click at [711, 0] on div "Liquid You are previewing how the will restyle your page. You can not edit Elem…" at bounding box center [784, 0] width 1568 height 0
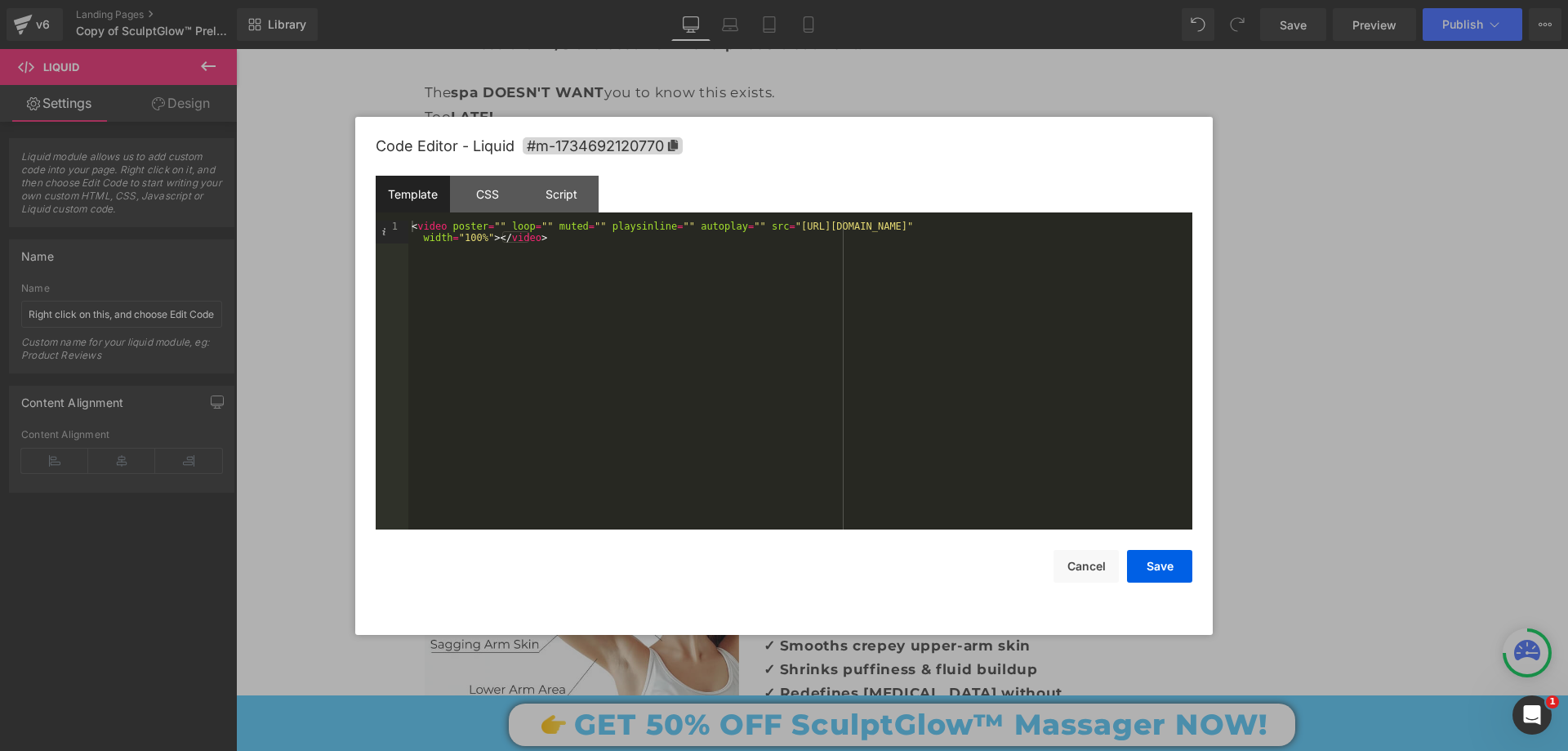
click at [765, 232] on div "< video poster = "" loop = "" muted = "" playsinline = "" autoplay = "" src = "…" at bounding box center [800, 397] width 784 height 355
click at [769, 226] on div "< video poster = "" loop = "" muted = "" playsinline = "" autoplay = "" src = "…" at bounding box center [800, 397] width 784 height 355
drag, startPoint x: 769, startPoint y: 225, endPoint x: 1155, endPoint y: 225, distance: 386.0
click at [1160, 223] on div "< video poster = "" loop = "" muted = "" playsinline = "" autoplay = "" src = "…" at bounding box center [800, 397] width 784 height 355
click at [1176, 571] on button "Save" at bounding box center [1161, 566] width 66 height 33
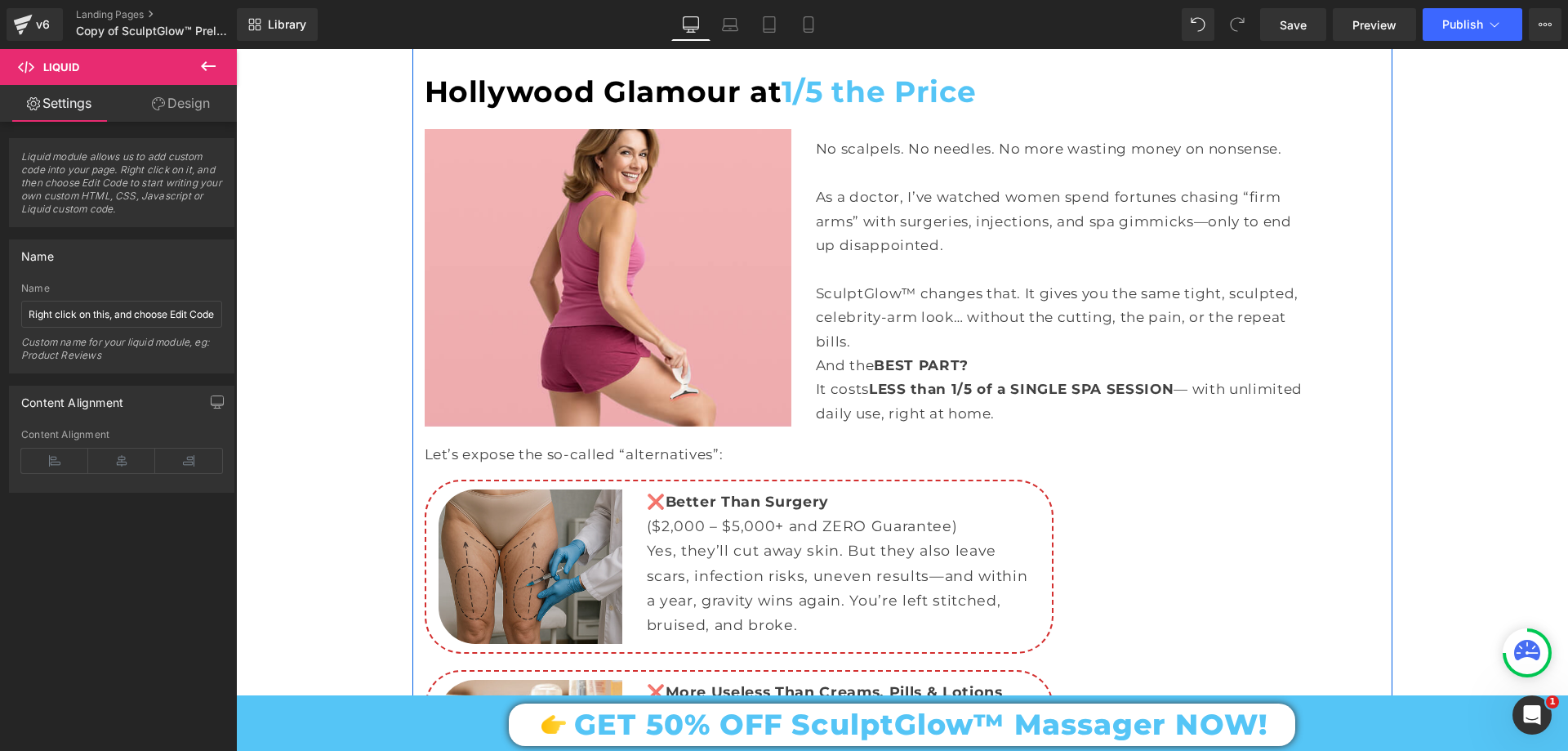
scroll to position [5962, 0]
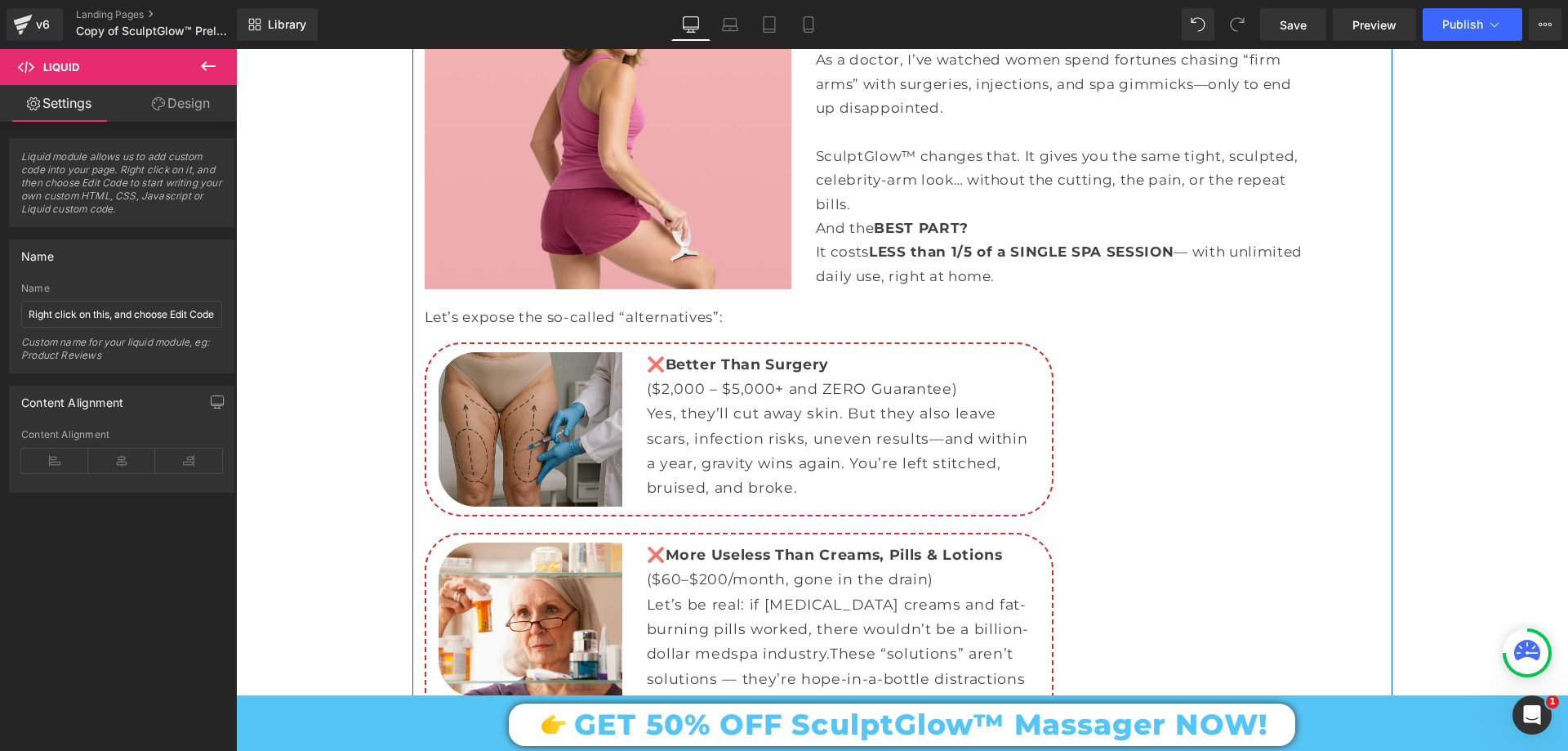
click at [524, 352] on div "Image" at bounding box center [530, 428] width 184 height 154
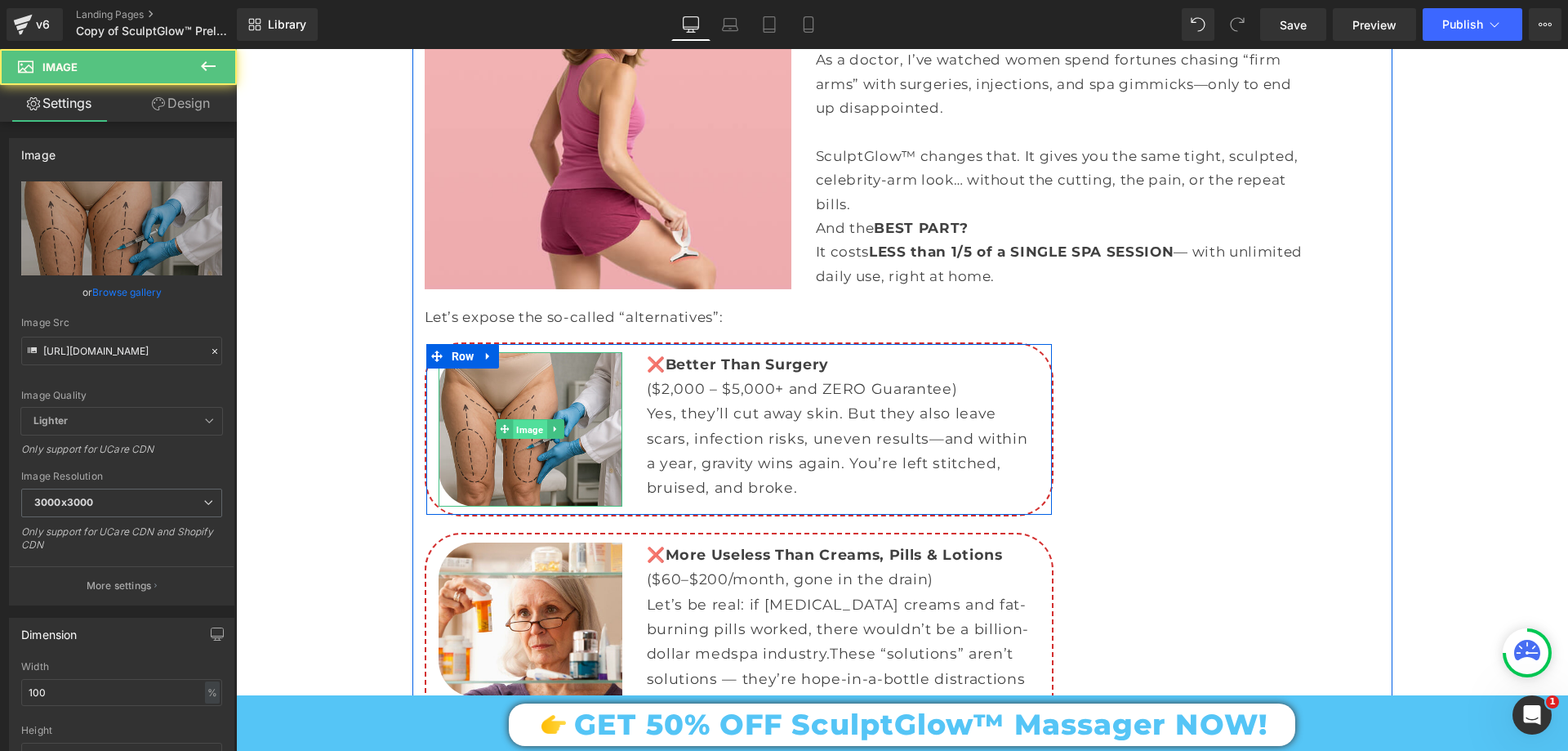
click at [515, 419] on span "Image" at bounding box center [531, 429] width 34 height 20
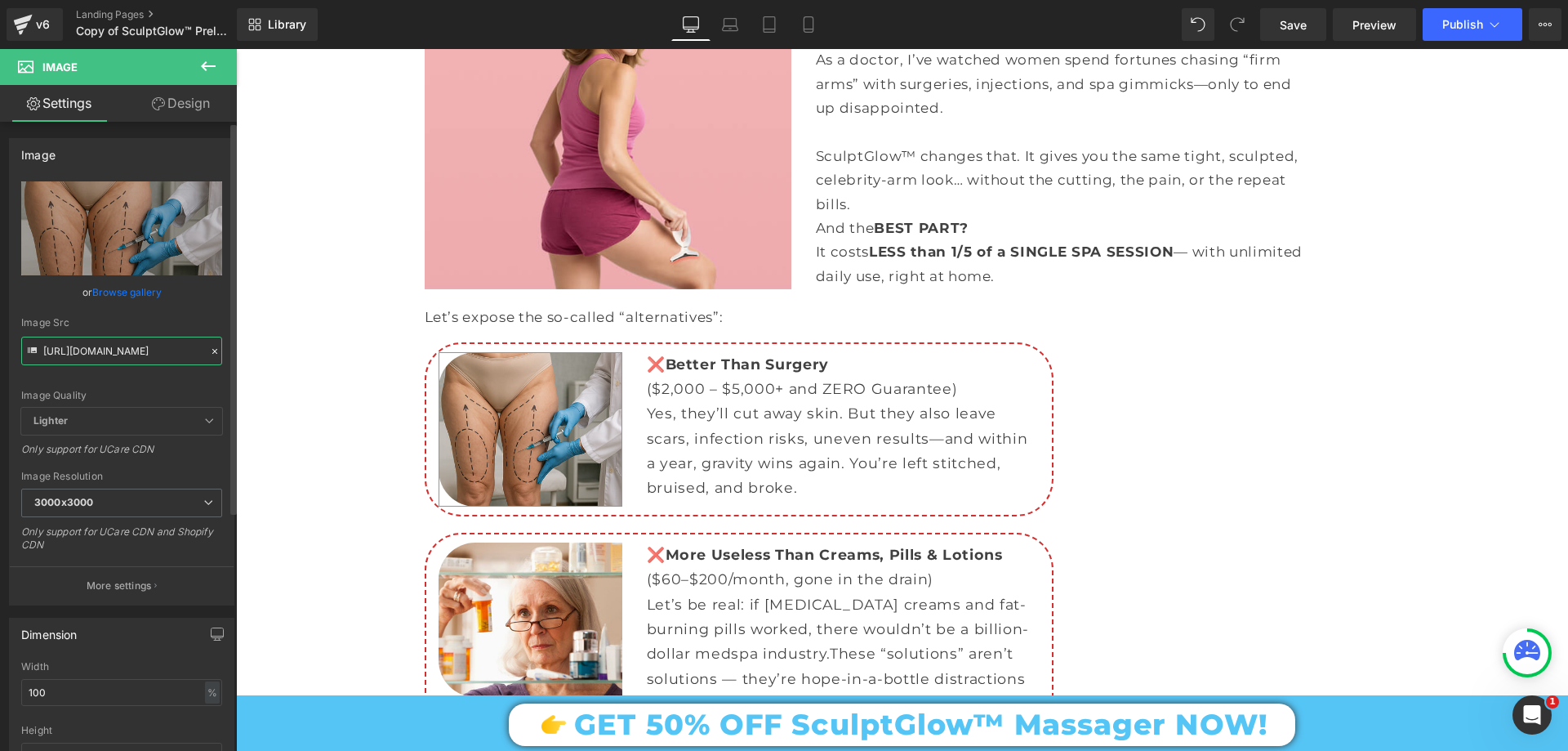
click at [126, 357] on input "https://cdn.shopify.com/s/files/1/0709/7824/0807/files/Prelender_Btter_than_Sur…" at bounding box center [122, 351] width 201 height 29
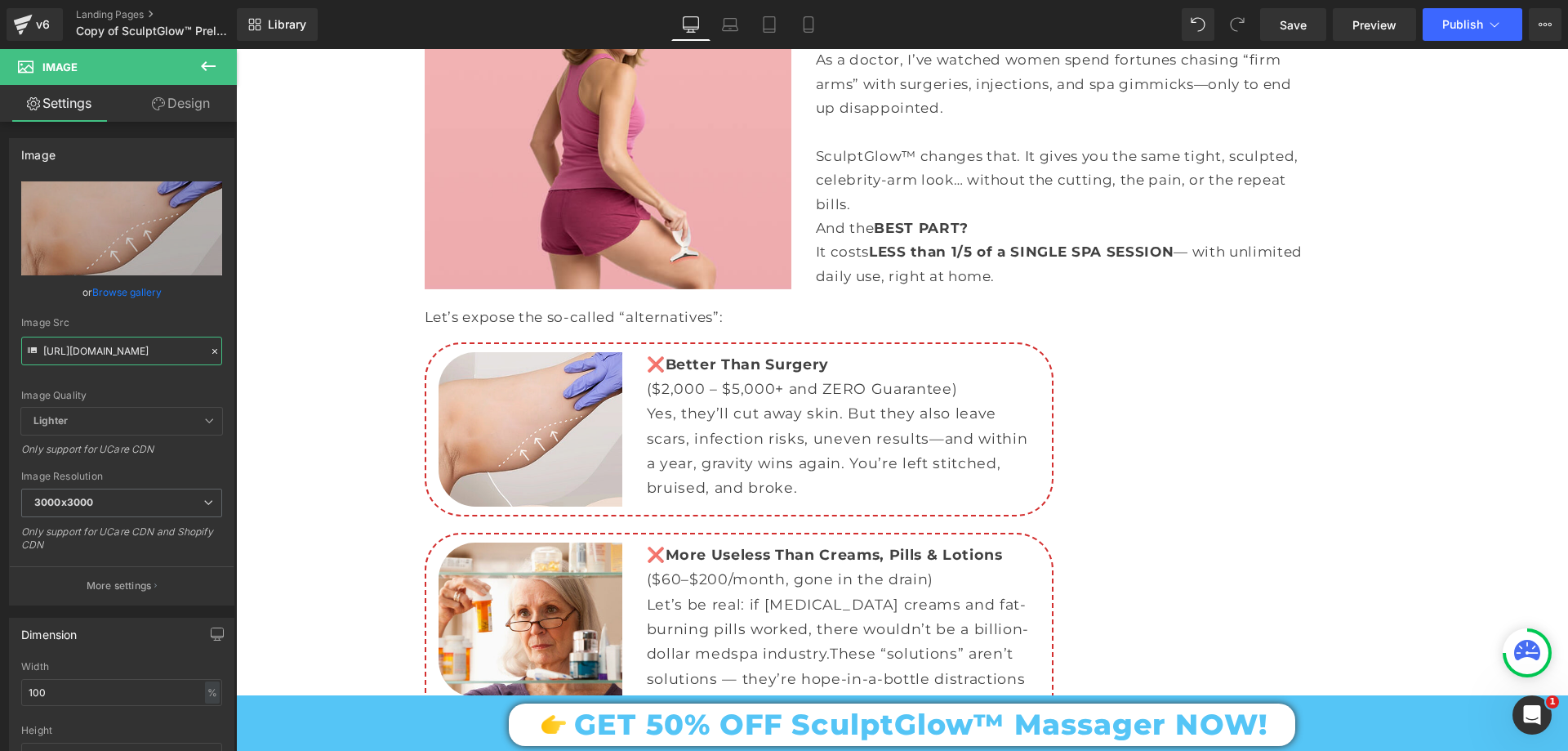
type input "https://cdn.shopify.com/s/files/1/0709/7824/0807/files/Better_than_Surgery_for_…"
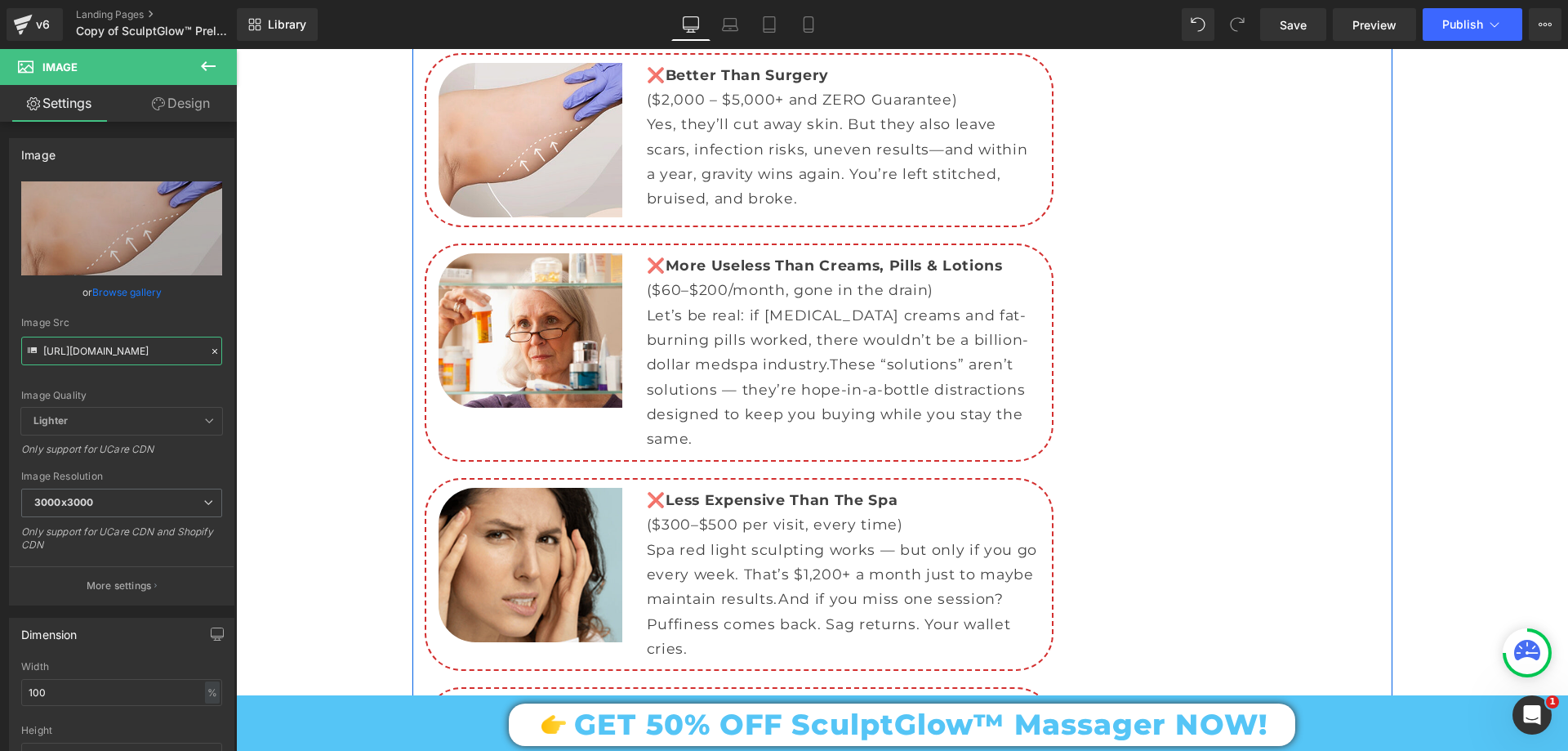
scroll to position [6452, 0]
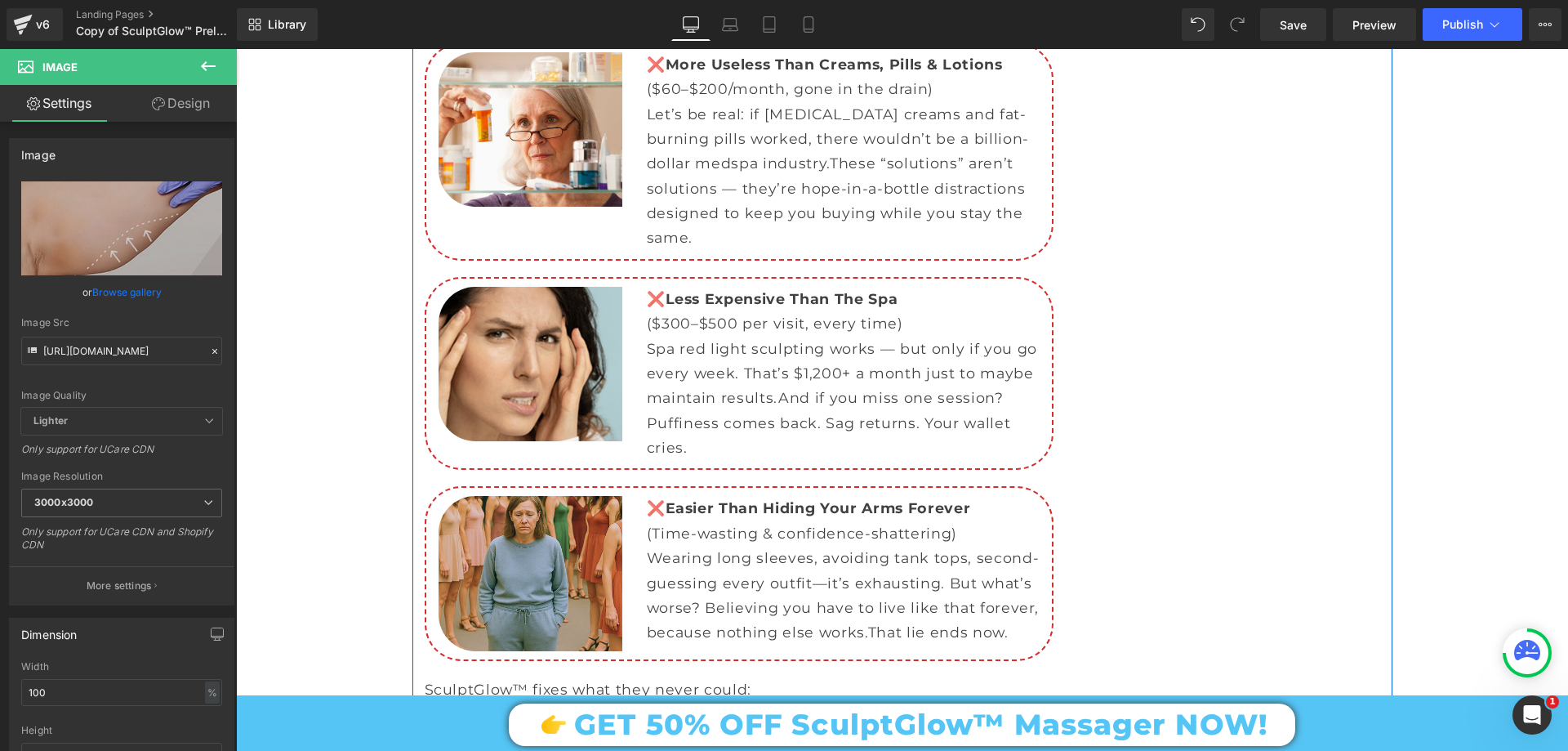
click at [528, 496] on img at bounding box center [530, 573] width 184 height 154
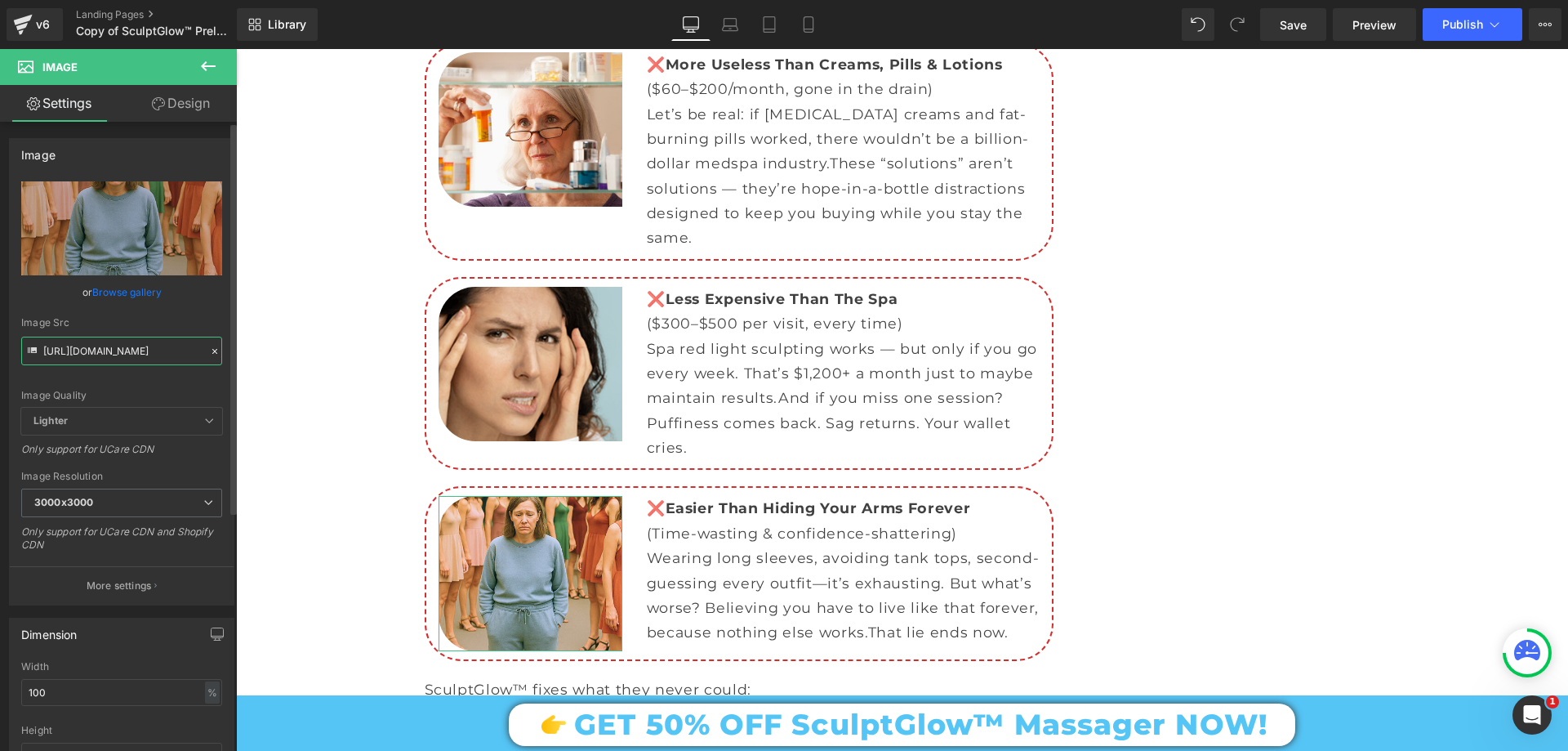
click at [121, 353] on input "https://cdn.shopify.com/s/files/1/0709/7824/0807/files/Prelender_section_better…" at bounding box center [122, 351] width 201 height 29
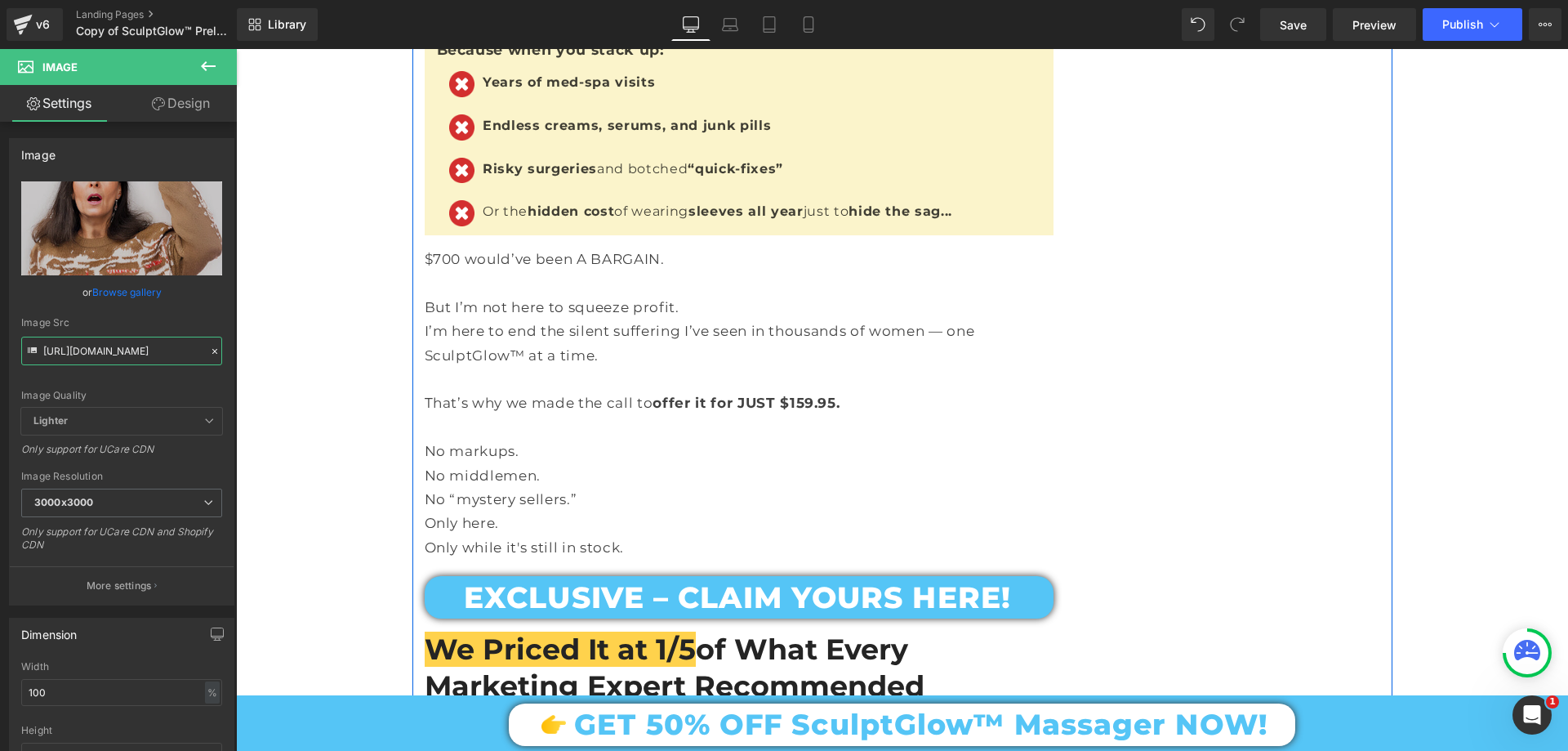
scroll to position [11516, 0]
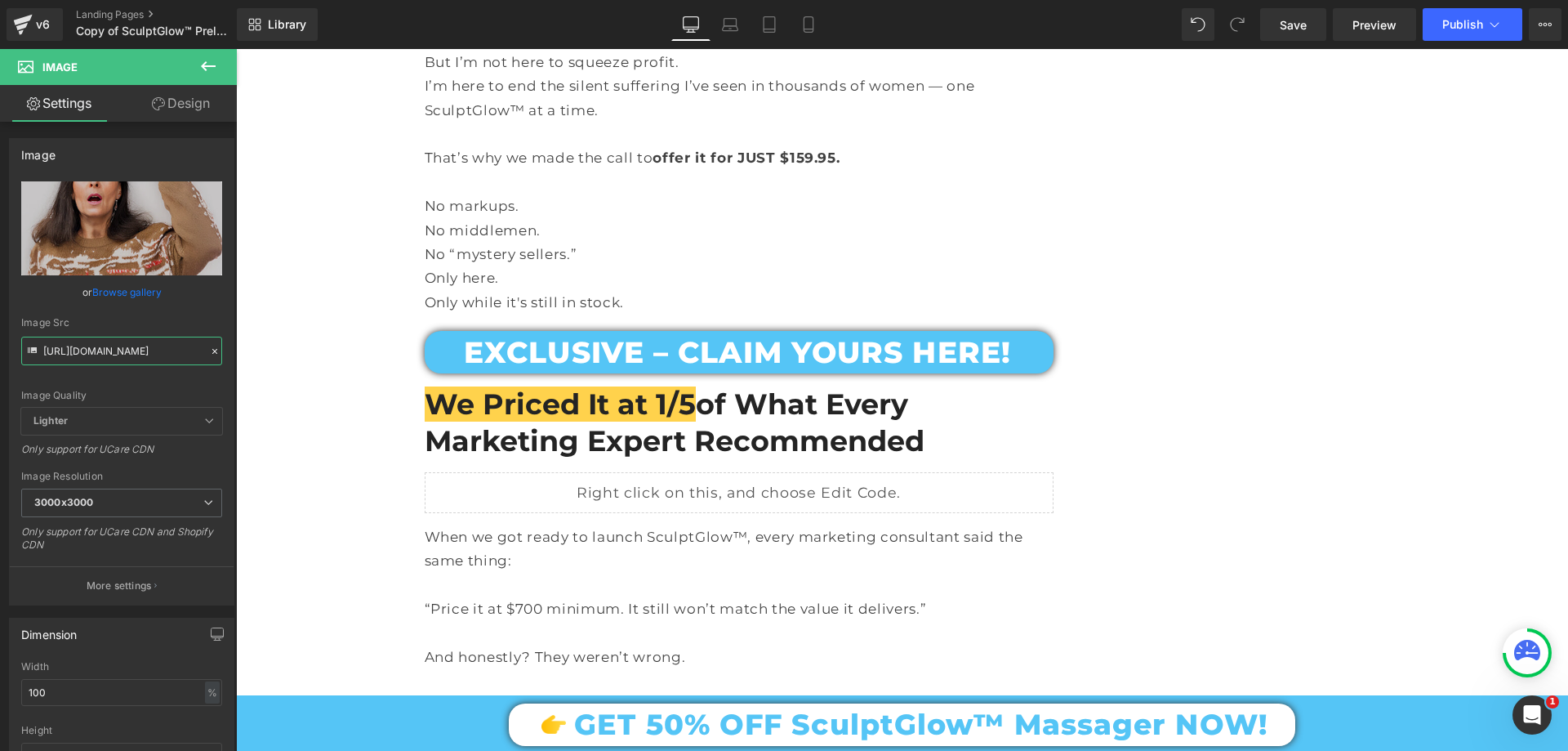
type input "https://cdn.shopify.com/s/files/1/0709/7824/0807/files/Hidding_ARMS_3000x3000.j…"
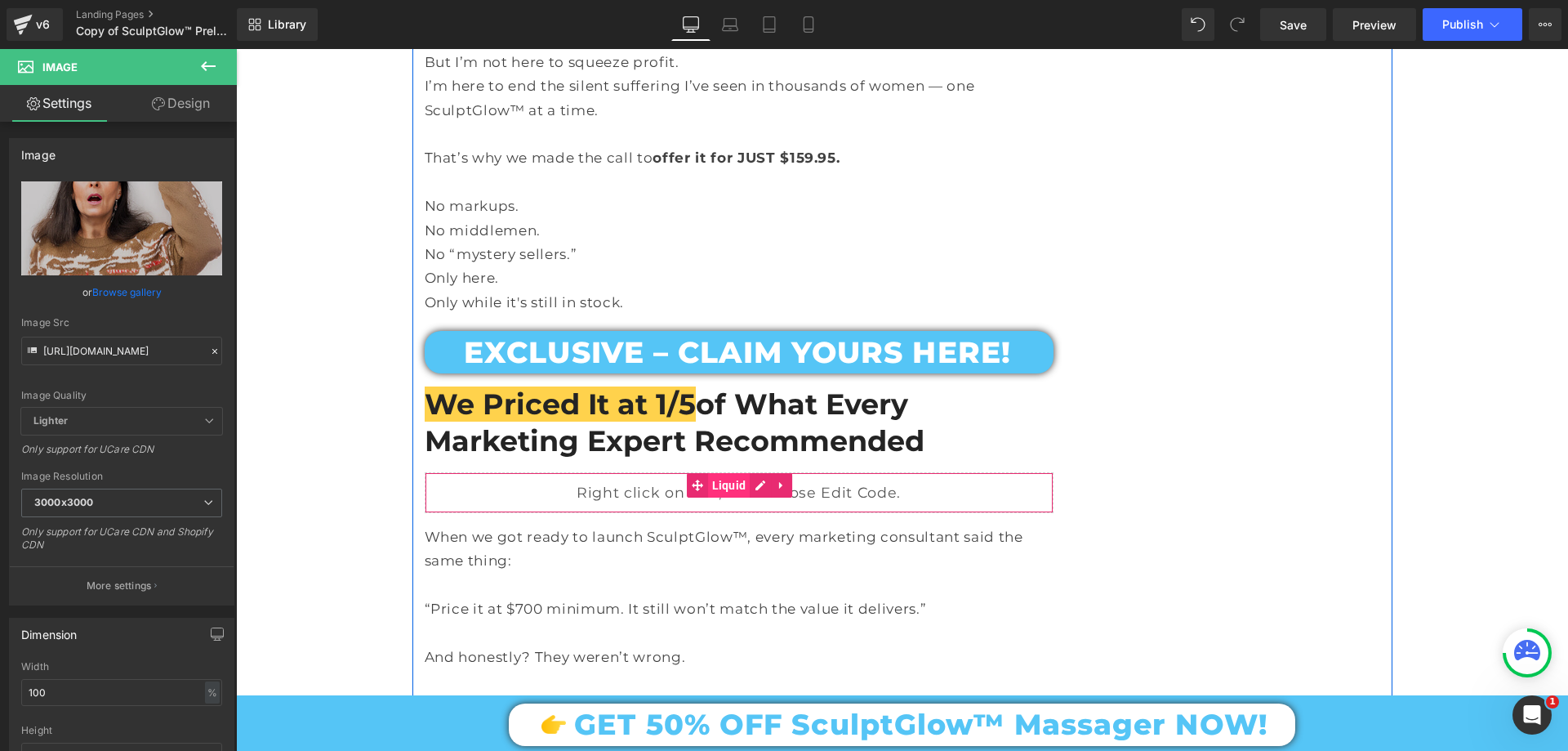
click at [709, 473] on span "Liquid" at bounding box center [729, 485] width 43 height 25
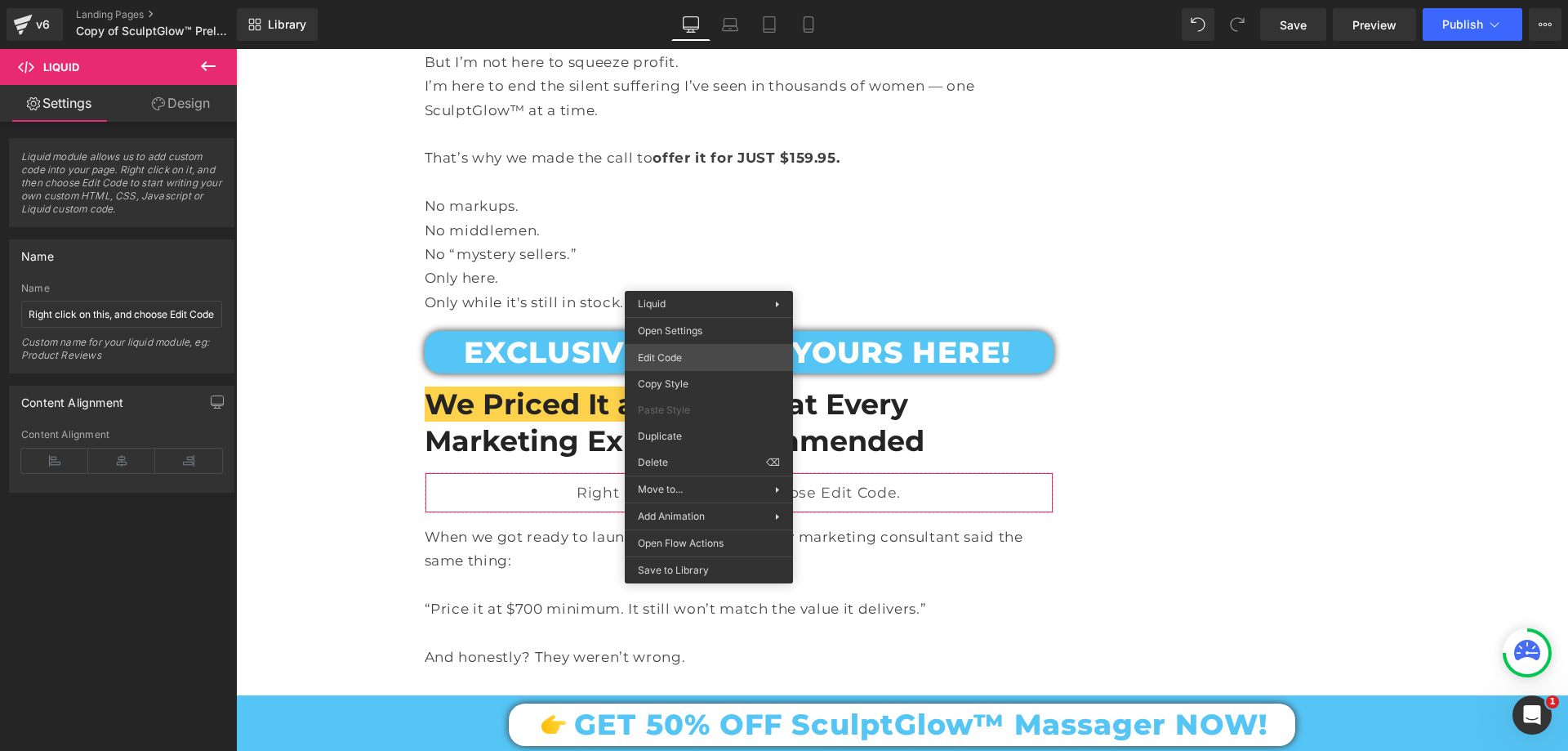
click at [693, 0] on div "Liquid You are previewing how the will restyle your page. You can not edit Elem…" at bounding box center [784, 0] width 1568 height 0
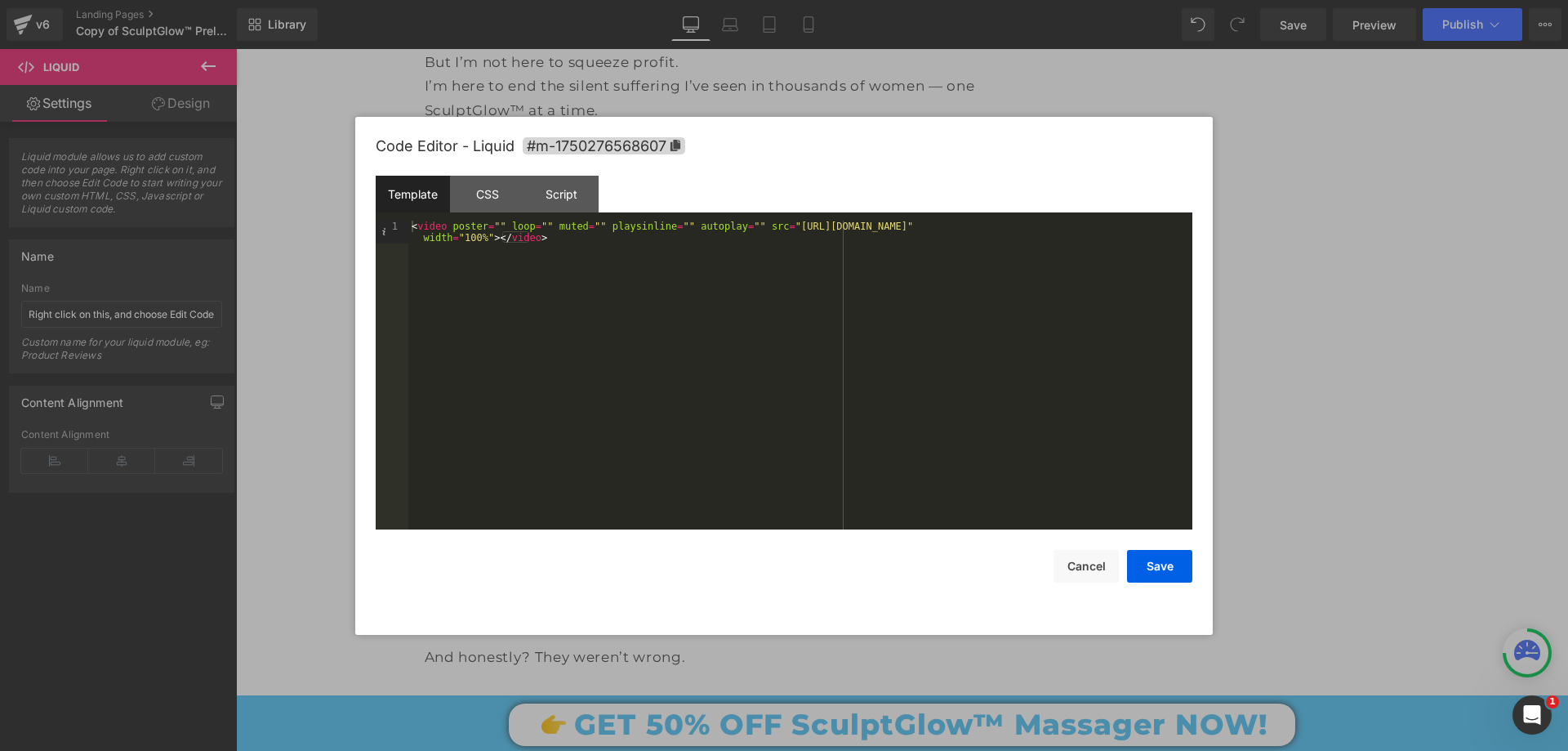
click at [769, 223] on div "< video poster = "" loop = "" muted = "" playsinline = "" autoplay = "" src = "…" at bounding box center [800, 397] width 784 height 355
drag, startPoint x: 768, startPoint y: 222, endPoint x: 1155, endPoint y: 226, distance: 387.0
click at [1161, 226] on div "< video poster = "" loop = "" muted = "" playsinline = "" autoplay = "" src = "…" at bounding box center [800, 397] width 784 height 355
click at [1181, 570] on button "Save" at bounding box center [1161, 566] width 66 height 33
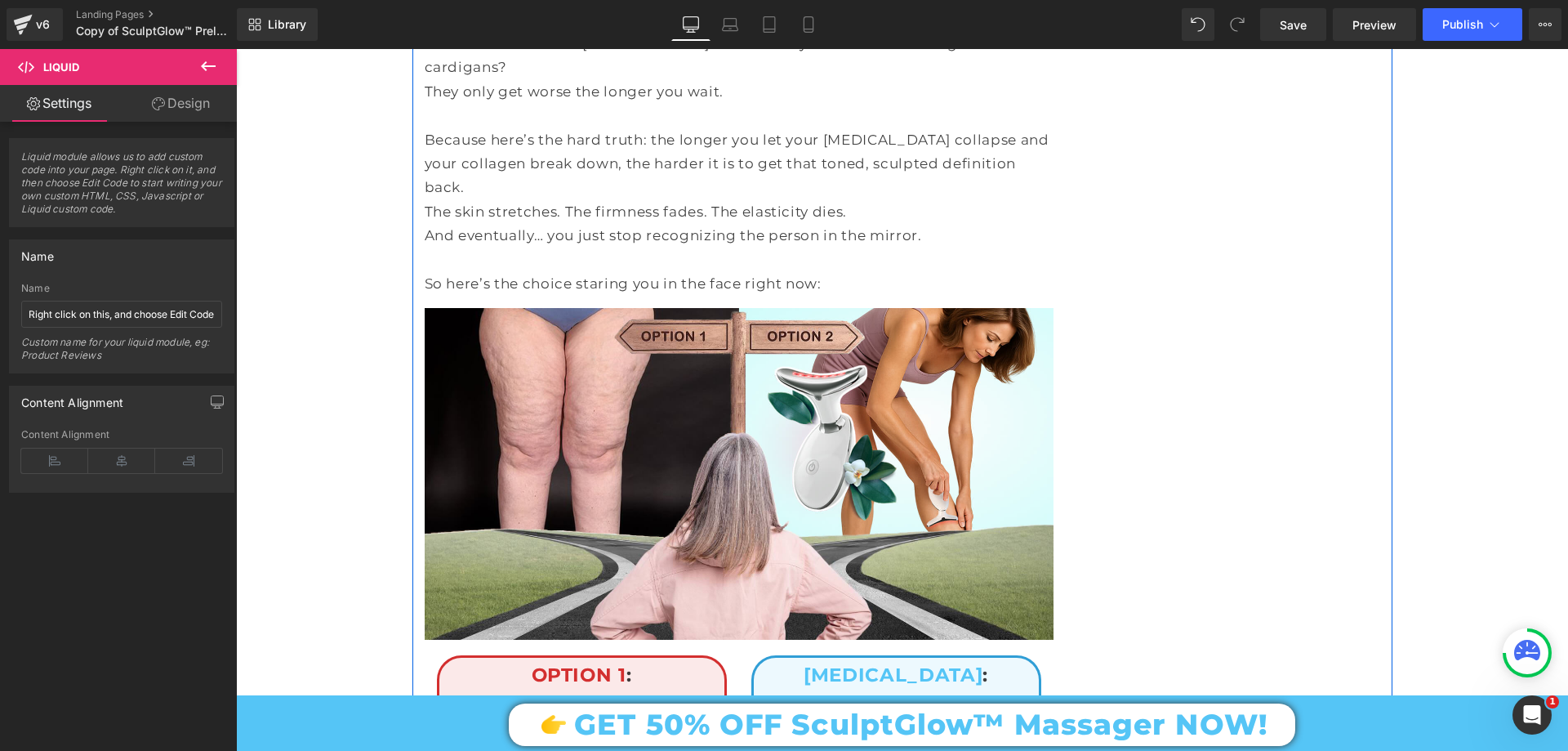
scroll to position [17397, 0]
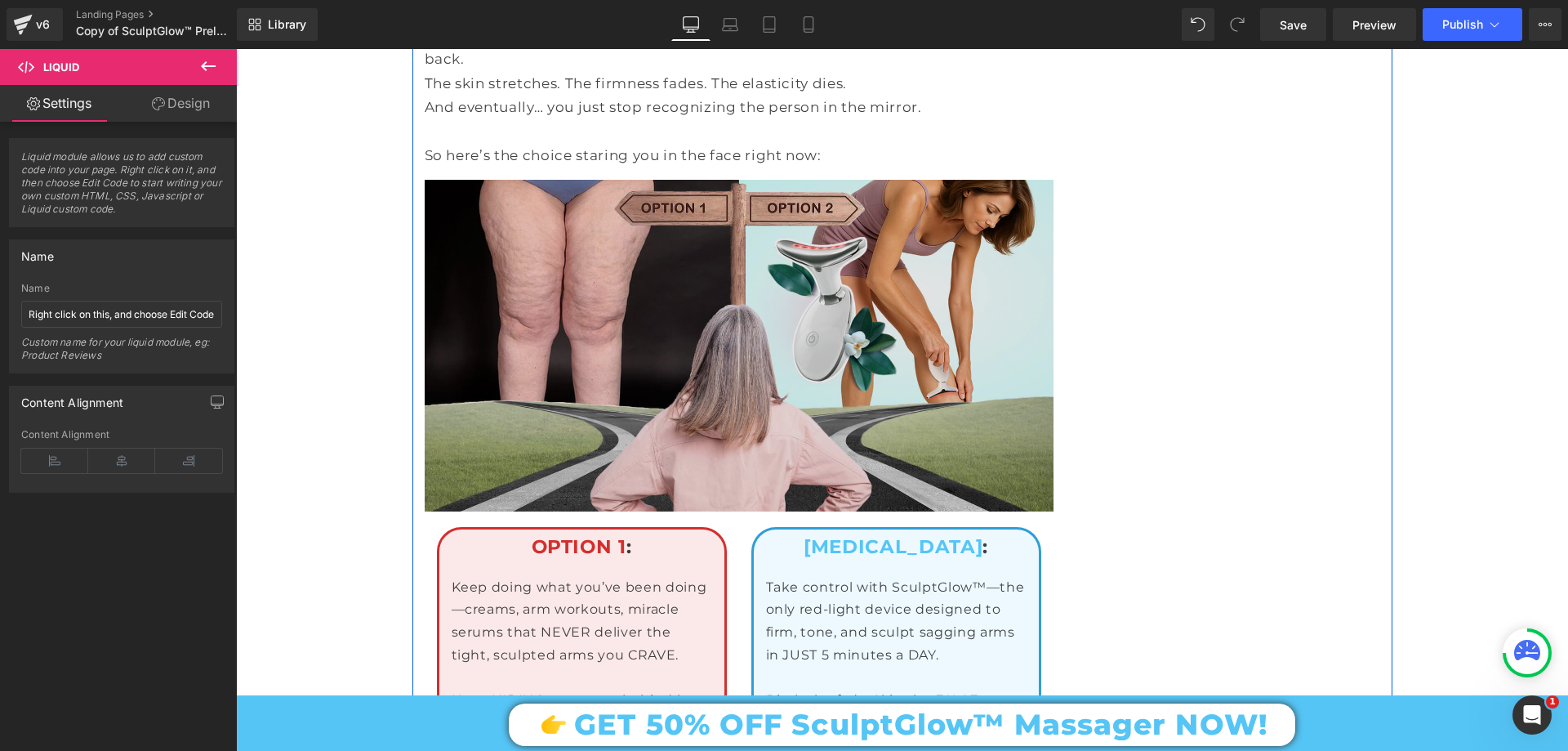
click at [713, 205] on img at bounding box center [738, 345] width 629 height 331
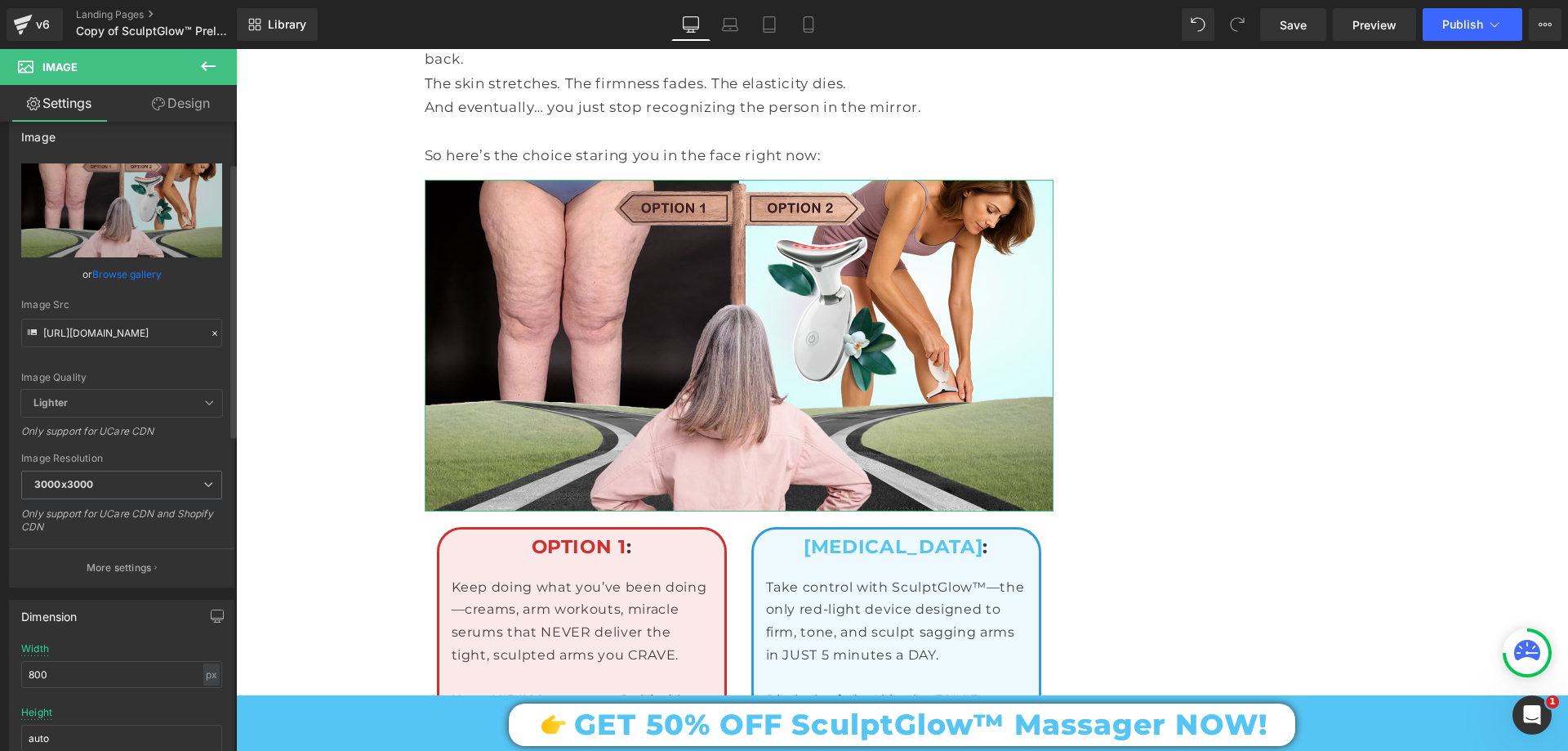
scroll to position [0, 0]
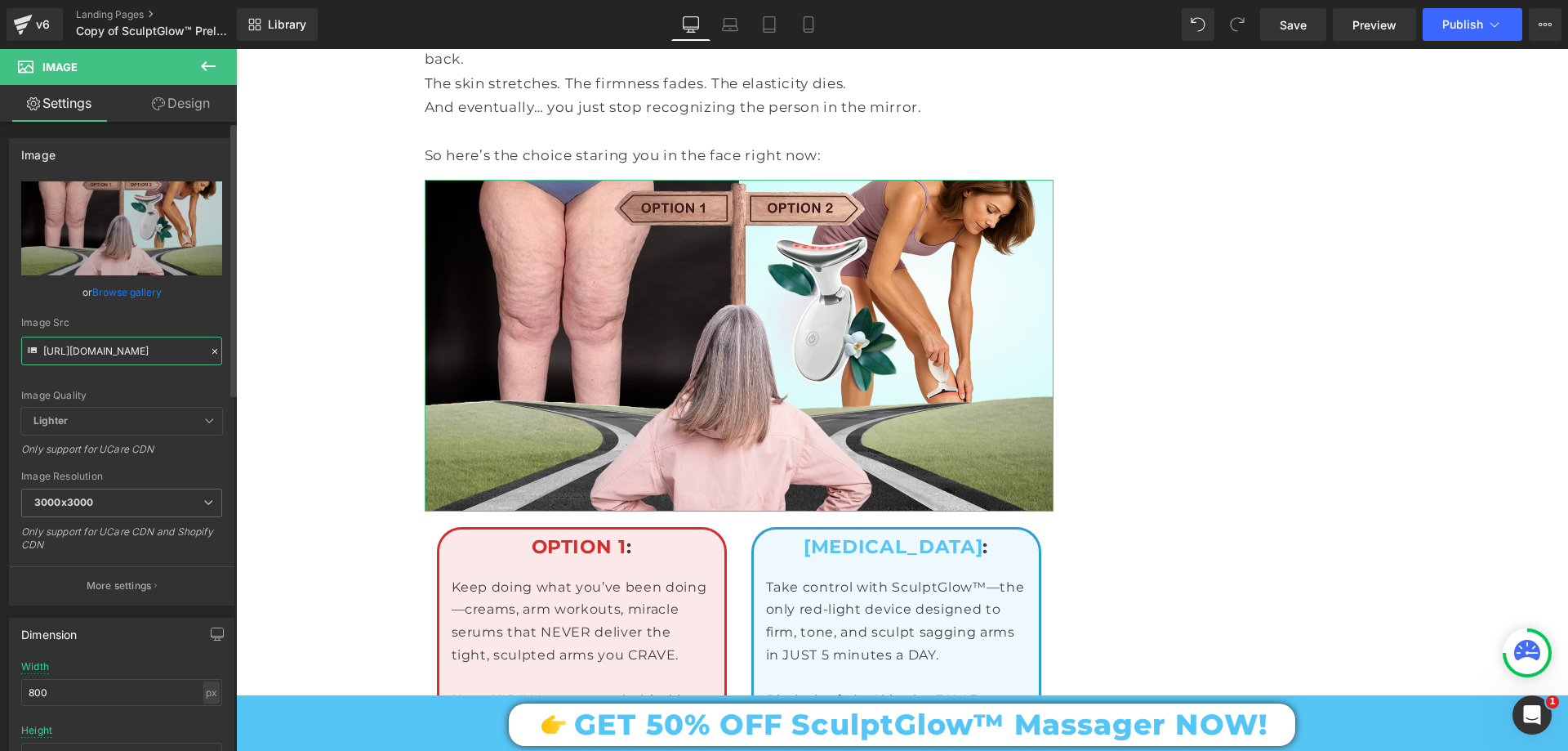
click at [115, 343] on input "https://cdn.shopify.com/s/files/1/0709/7824/0807/files/Prelender_SculptGlow_Opt…" at bounding box center [122, 351] width 201 height 29
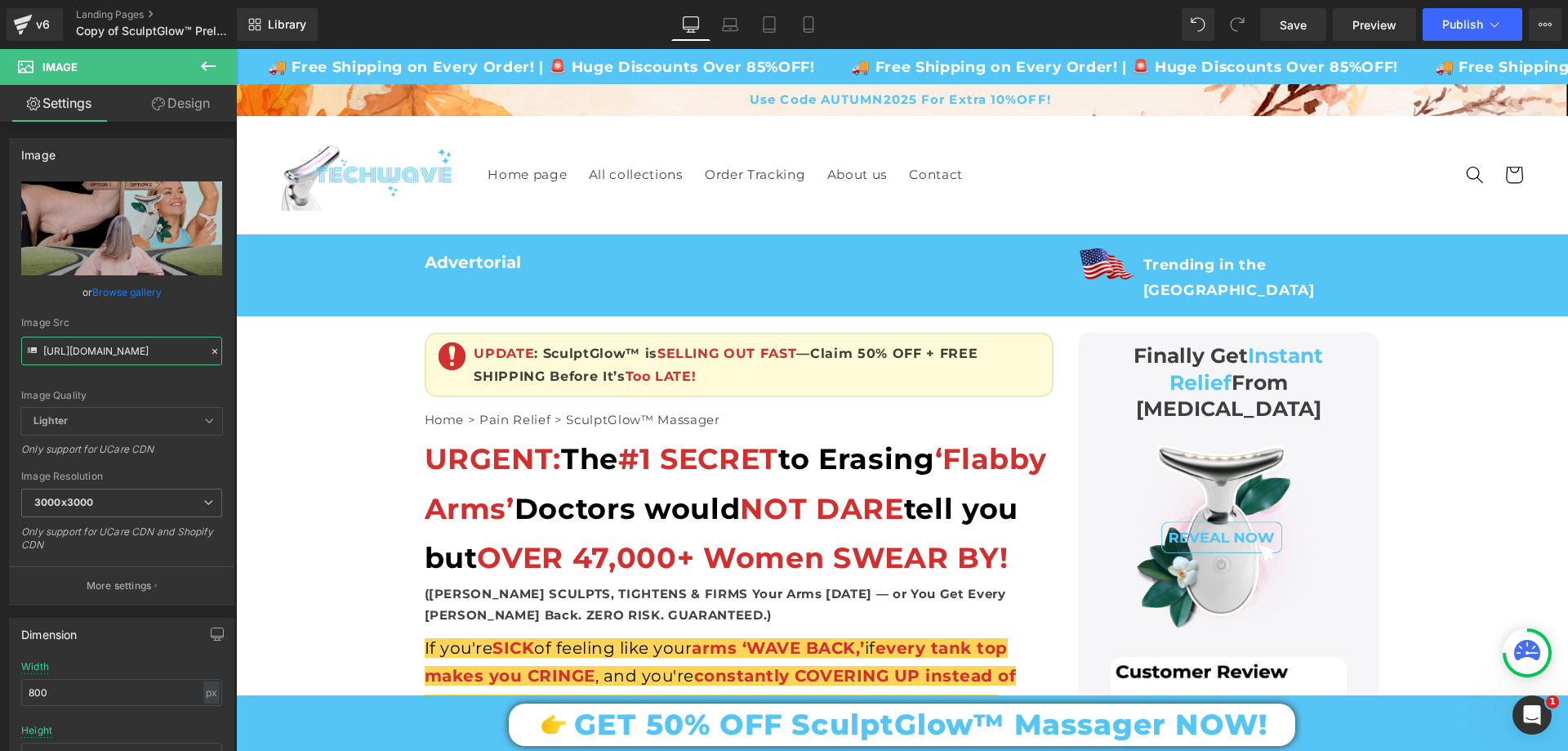
type input "https://cdn.shopify.com/s/files/1/0709/7824/0807/files/Prelender_SculptGlow_Opt…"
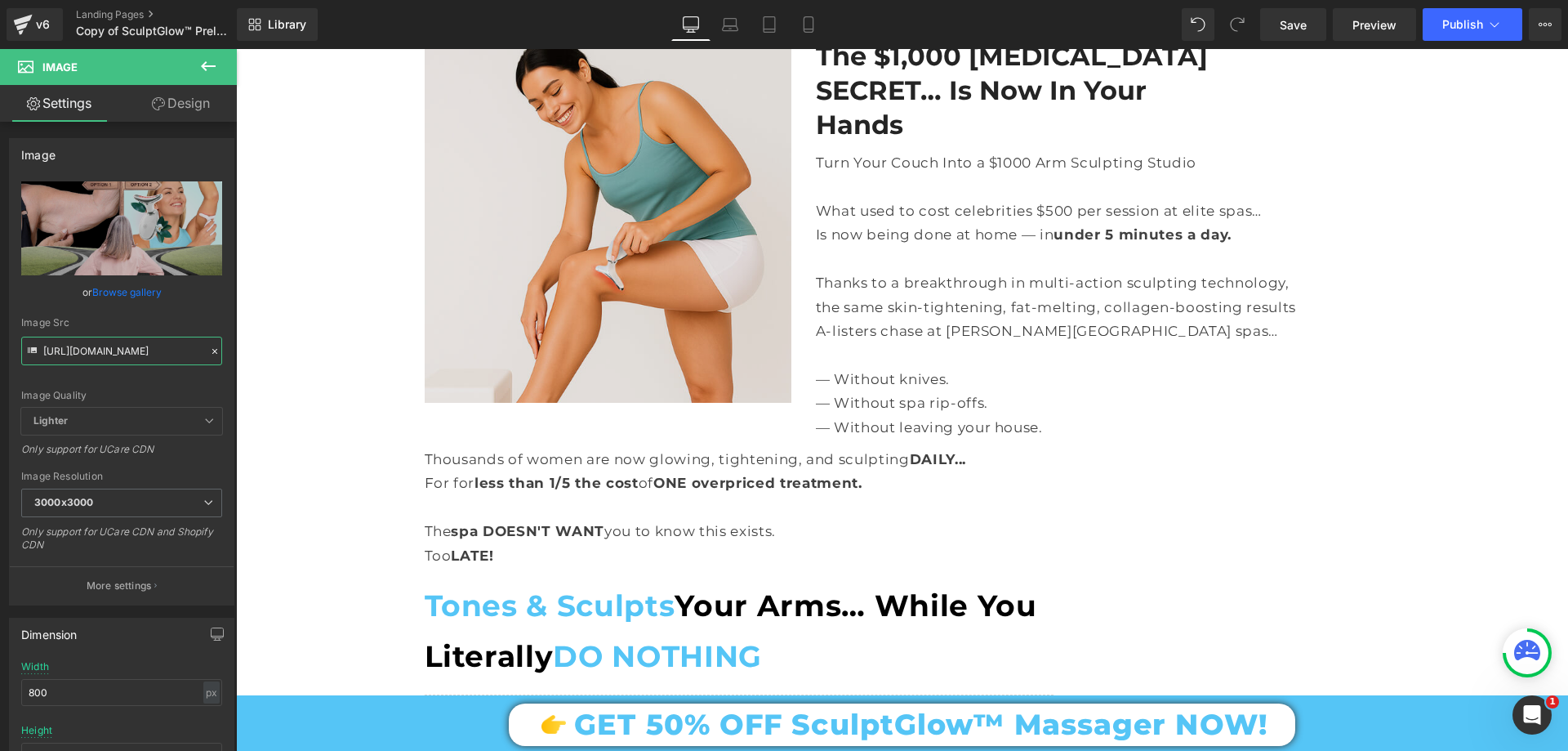
scroll to position [3757, 0]
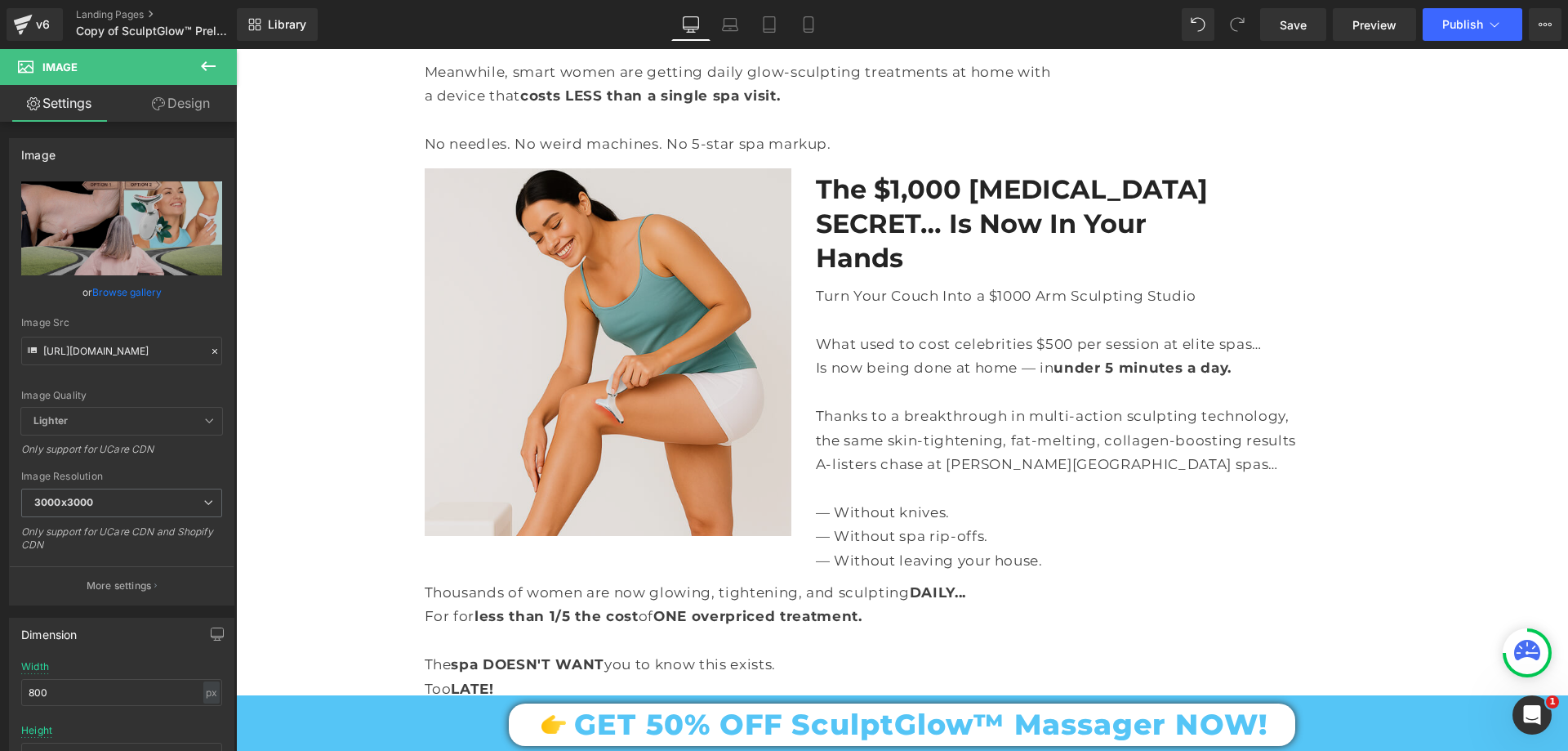
click at [571, 341] on img at bounding box center [608, 352] width 367 height 367
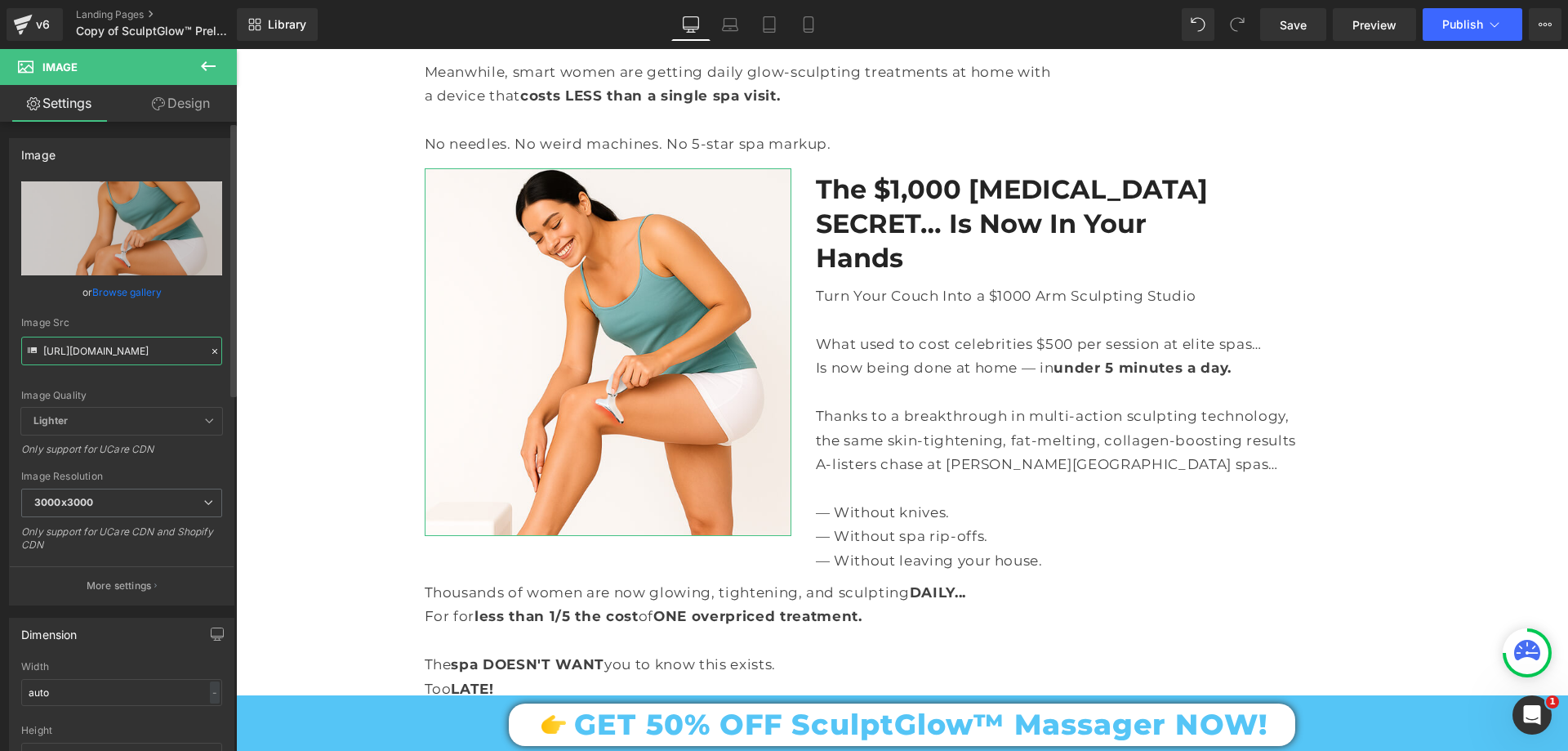
click at [152, 343] on input "https://cdn.shopify.com/s/files/1/0709/7824/0807/files/Prelender_Section_Bring_…" at bounding box center [122, 351] width 201 height 29
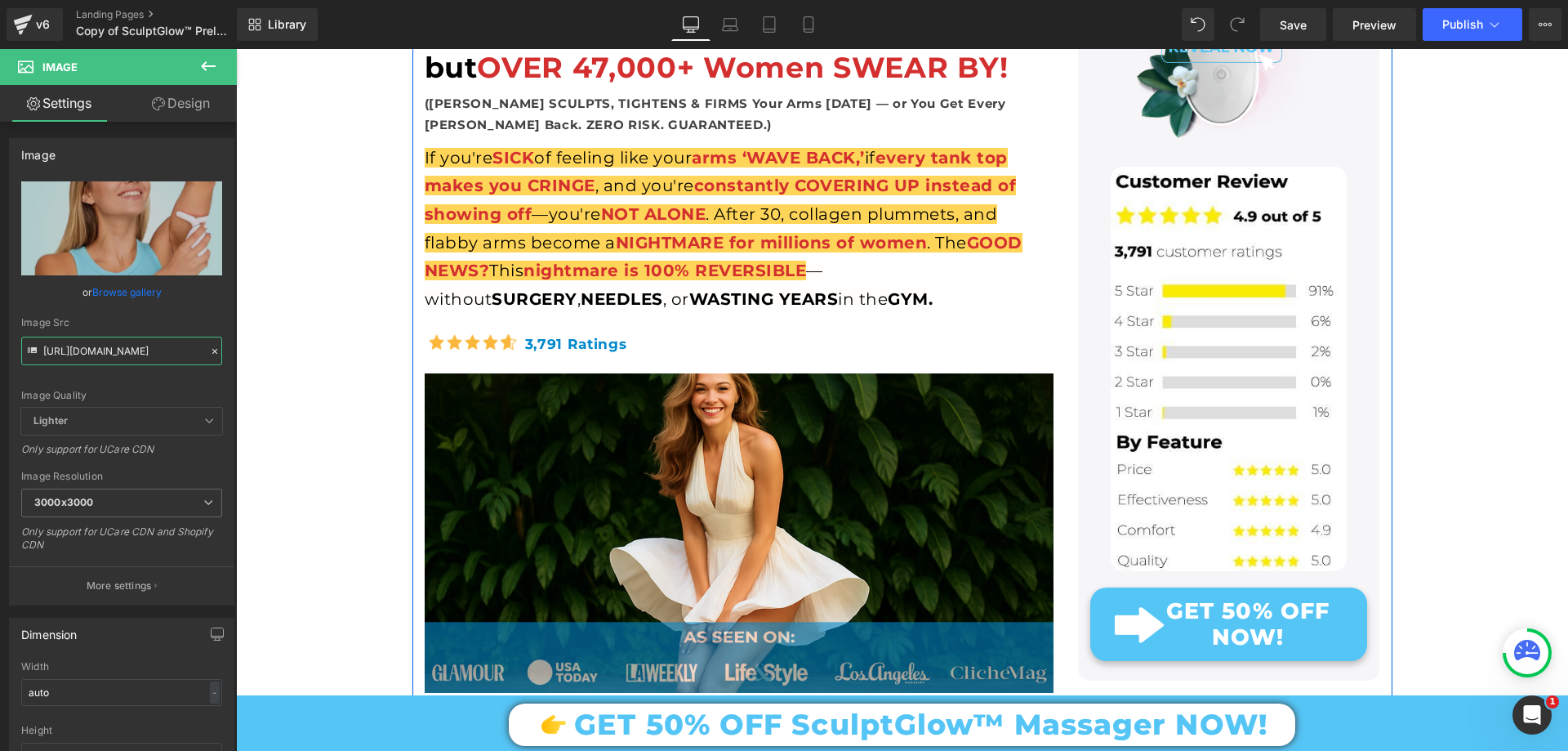
scroll to position [0, 0]
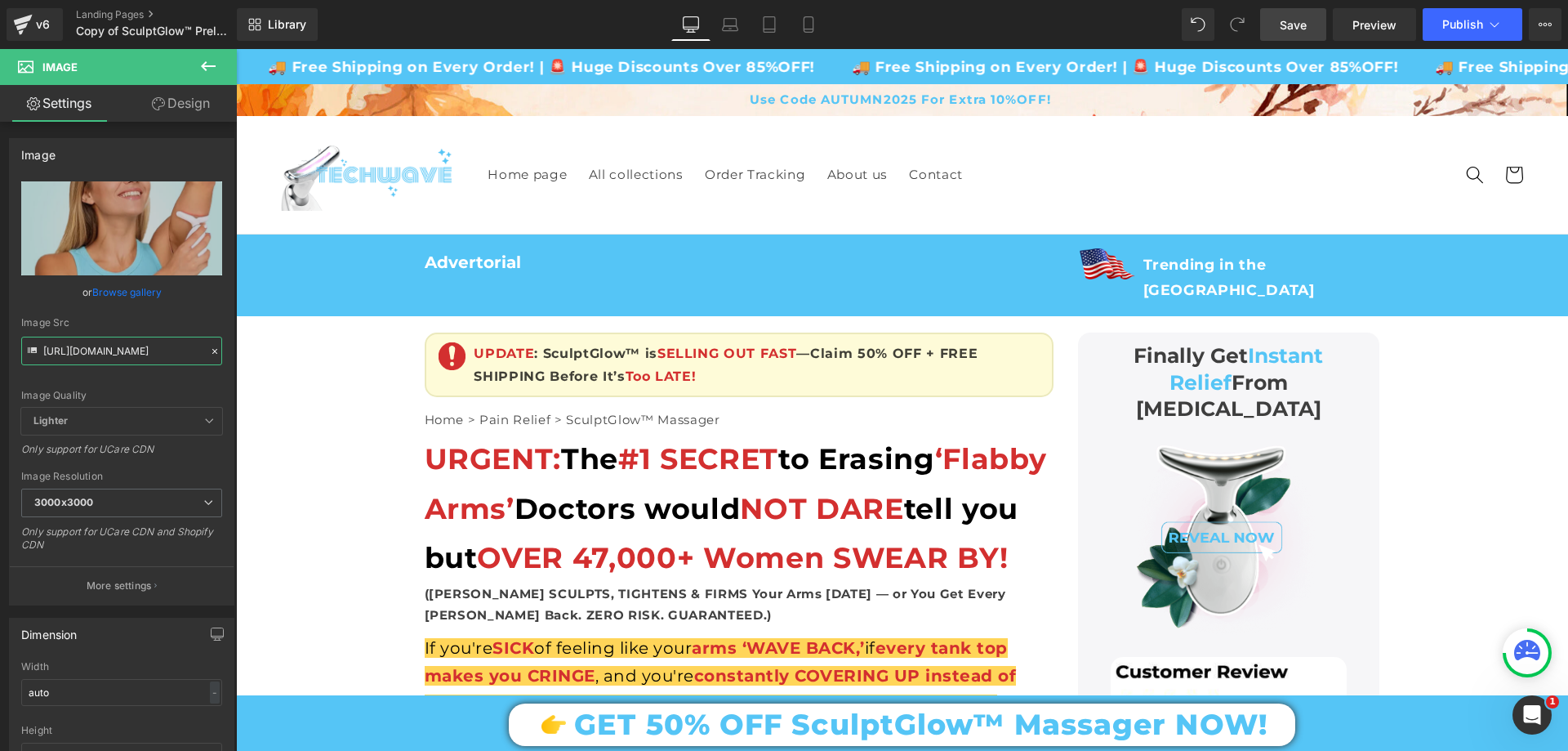
type input "https://cdn.shopify.com/s/files/1/0709/7824/0807/files/Picture_for_THE_ONLY_RIS…"
click at [1304, 21] on span "Save" at bounding box center [1293, 24] width 27 height 17
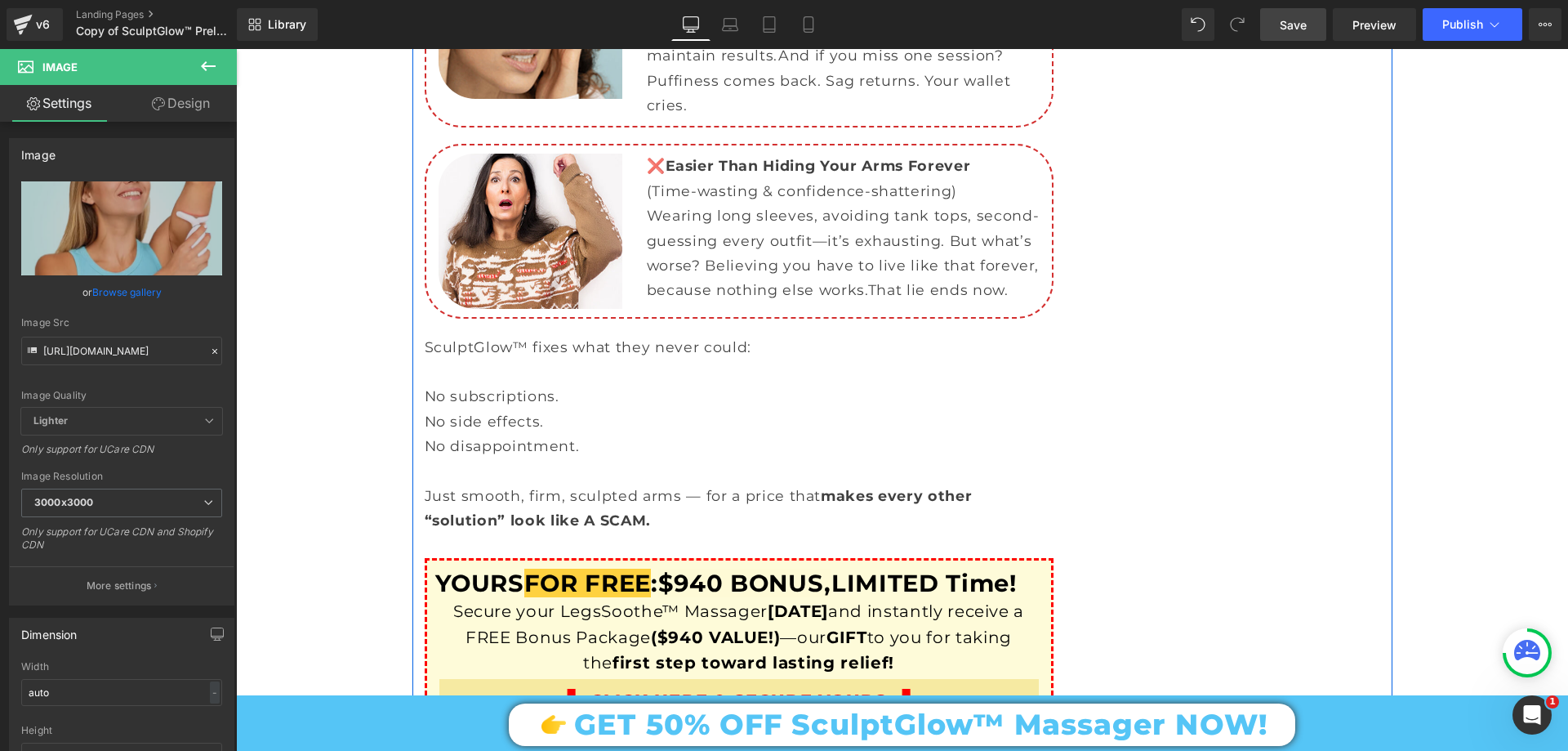
scroll to position [7106, 0]
